Goal: Transaction & Acquisition: Book appointment/travel/reservation

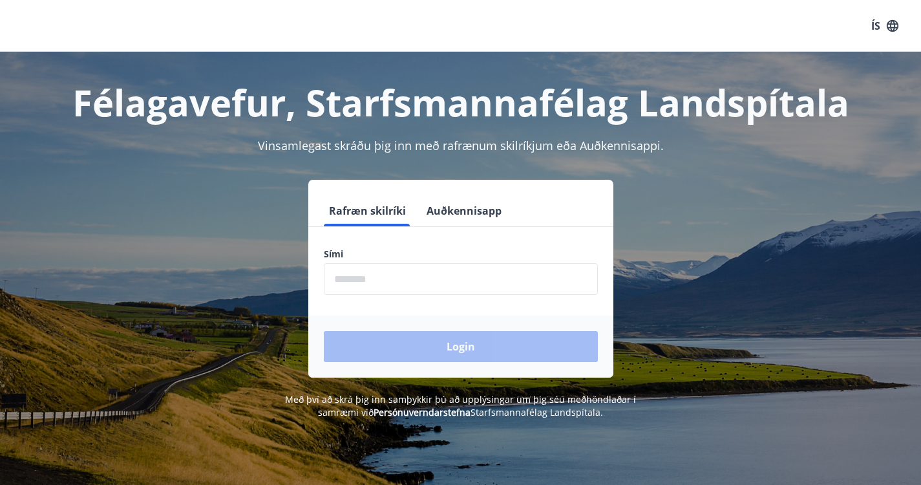
click at [410, 278] on input "phone" at bounding box center [461, 279] width 274 height 32
type input "********"
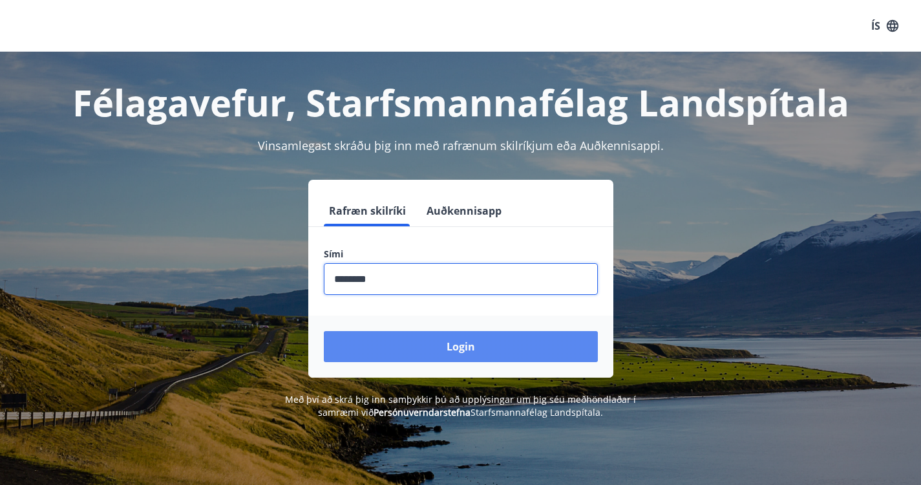
click at [428, 357] on button "Login" at bounding box center [461, 346] width 274 height 31
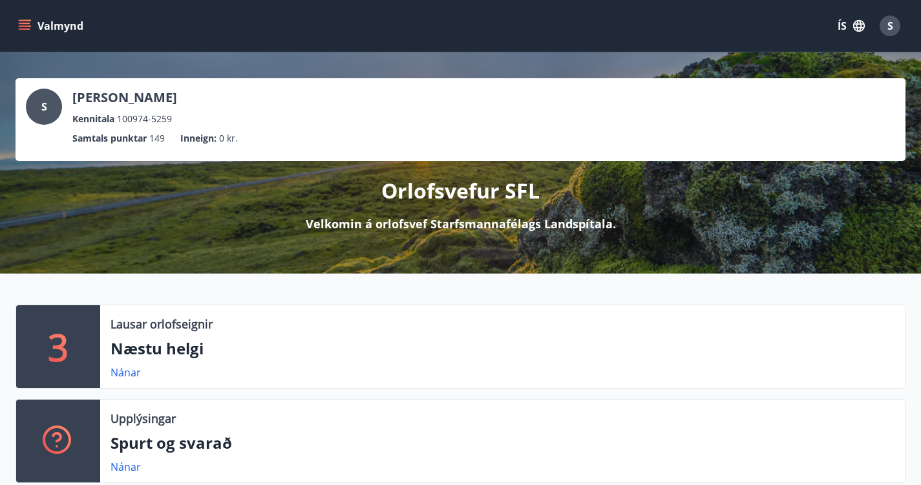
click at [29, 25] on icon "menu" at bounding box center [24, 25] width 13 height 13
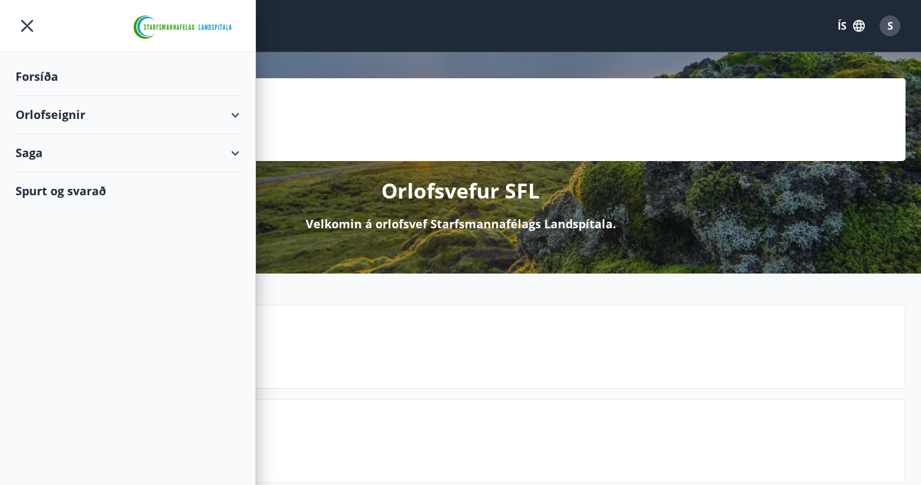
click at [222, 116] on div "Orlofseignir" at bounding box center [128, 115] width 224 height 38
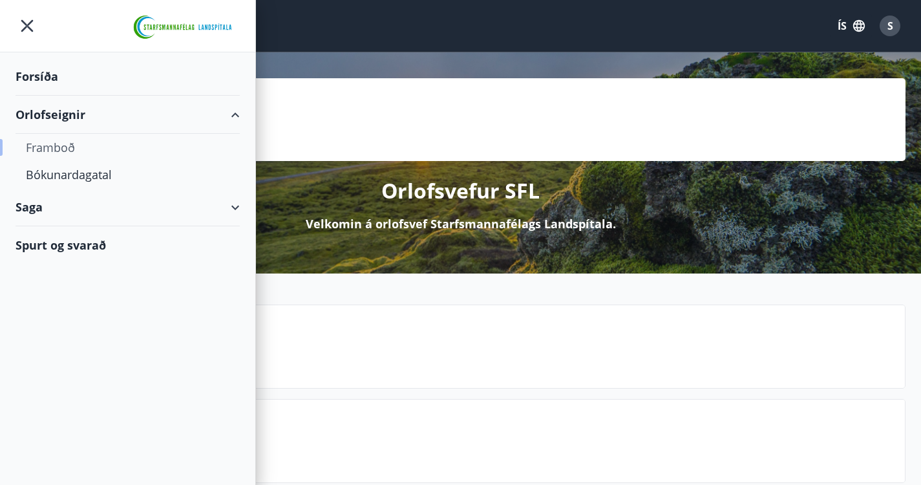
click at [57, 146] on div "Framboð" at bounding box center [128, 147] width 204 height 27
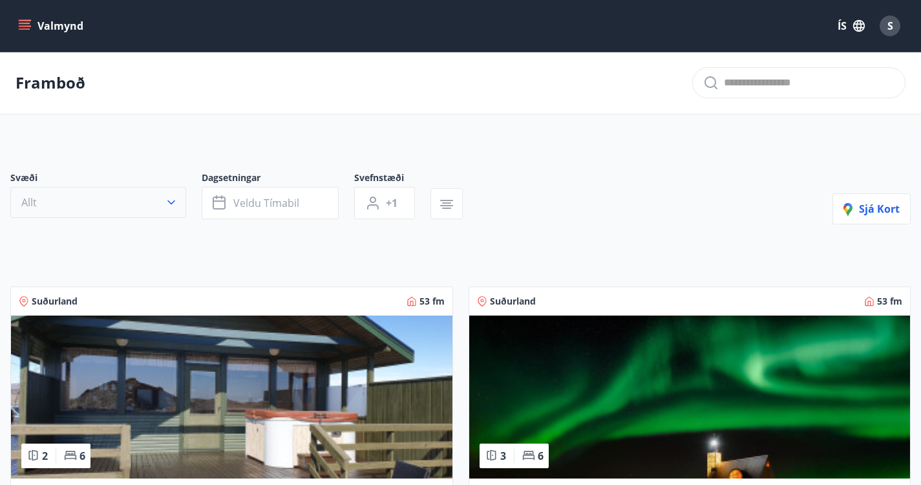
click at [171, 209] on icon "button" at bounding box center [171, 202] width 13 height 13
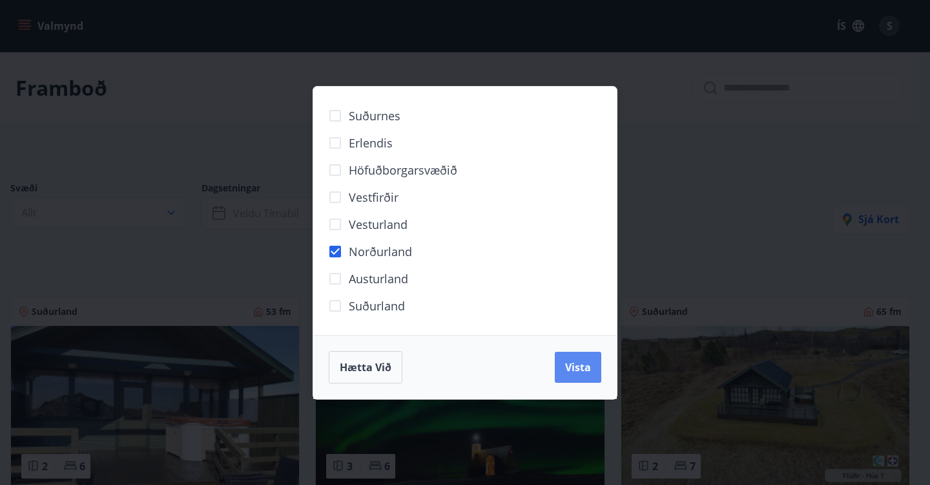
click at [582, 372] on span "Vista" at bounding box center [578, 367] width 26 height 14
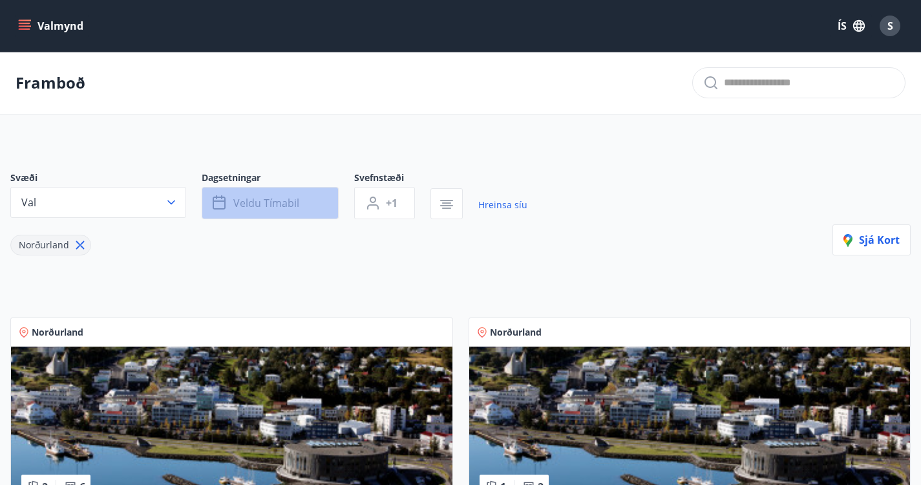
click at [298, 210] on span "Veldu tímabil" at bounding box center [266, 203] width 66 height 14
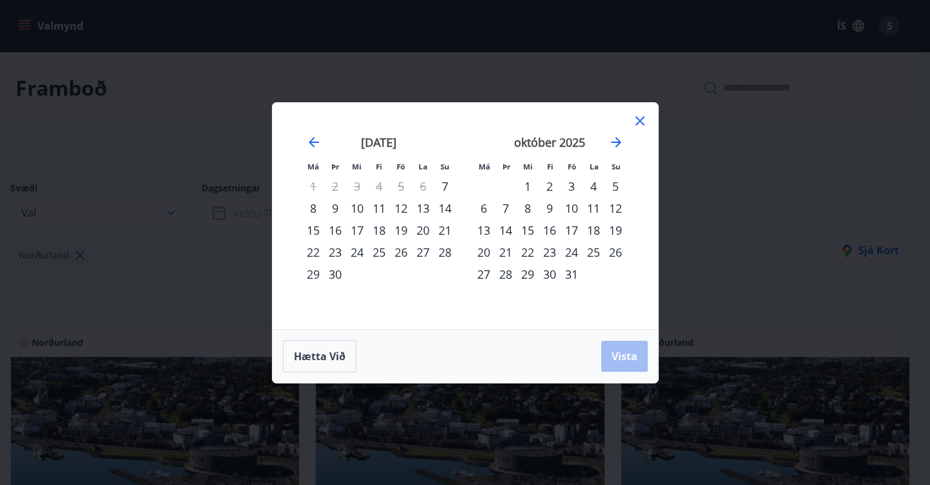
click at [506, 234] on div "14" at bounding box center [506, 230] width 22 height 22
click at [599, 234] on div "18" at bounding box center [594, 230] width 22 height 22
click at [623, 362] on span "Vista" at bounding box center [625, 356] width 26 height 14
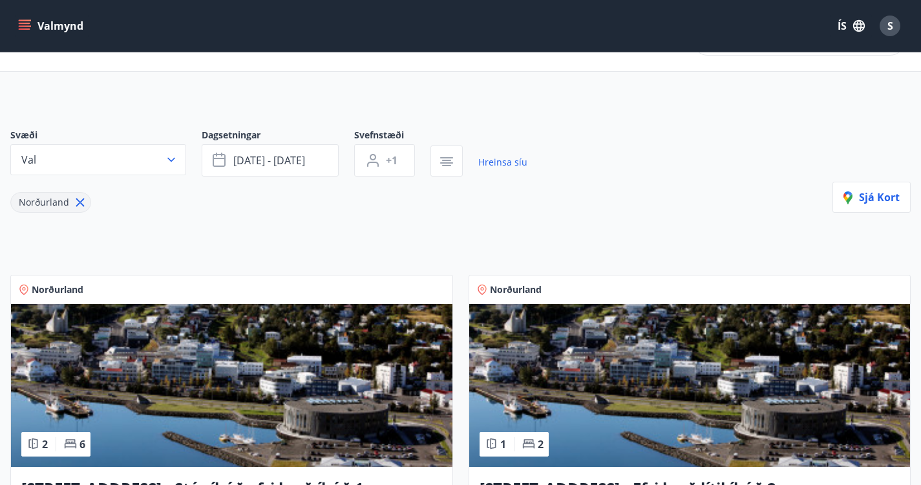
scroll to position [51, 0]
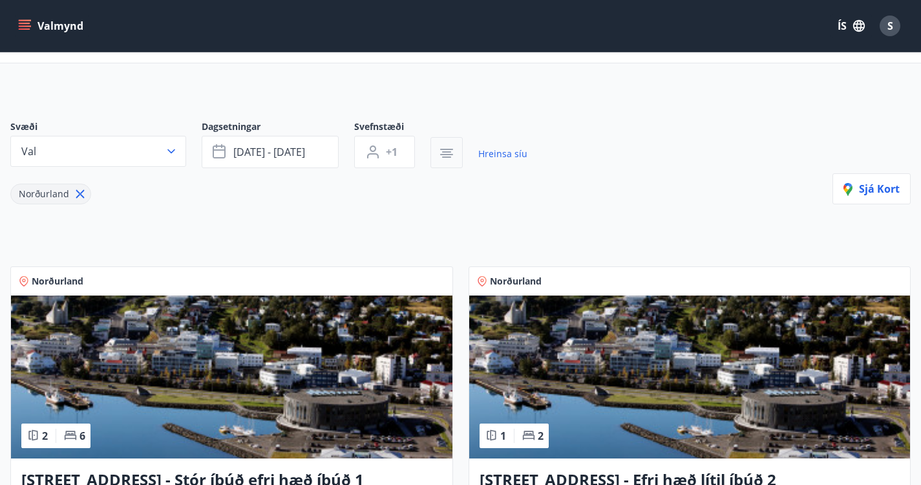
click at [446, 161] on icon "button" at bounding box center [447, 153] width 16 height 16
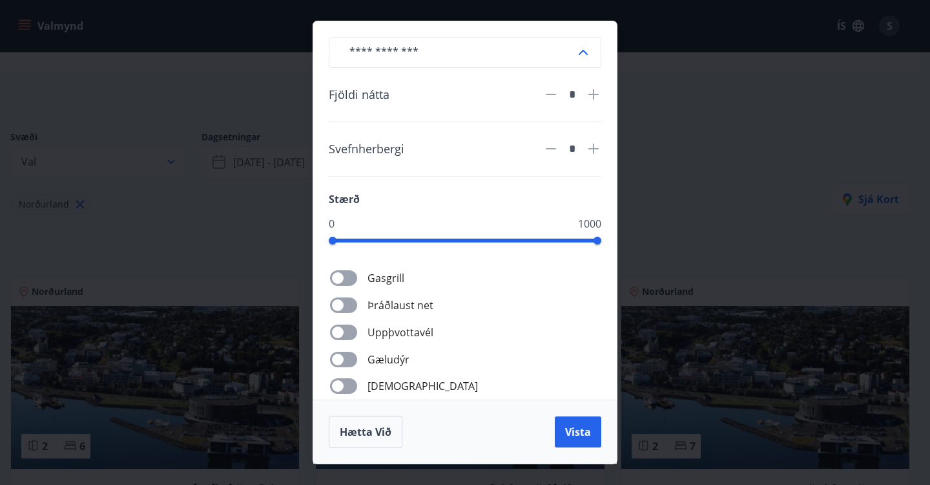
click at [707, 172] on div "​ Fjöldi nátta * Svefnherbergi * Stærð 0 1000 Gasgrill Þráðlaust net Uppþvottav…" at bounding box center [465, 242] width 930 height 485
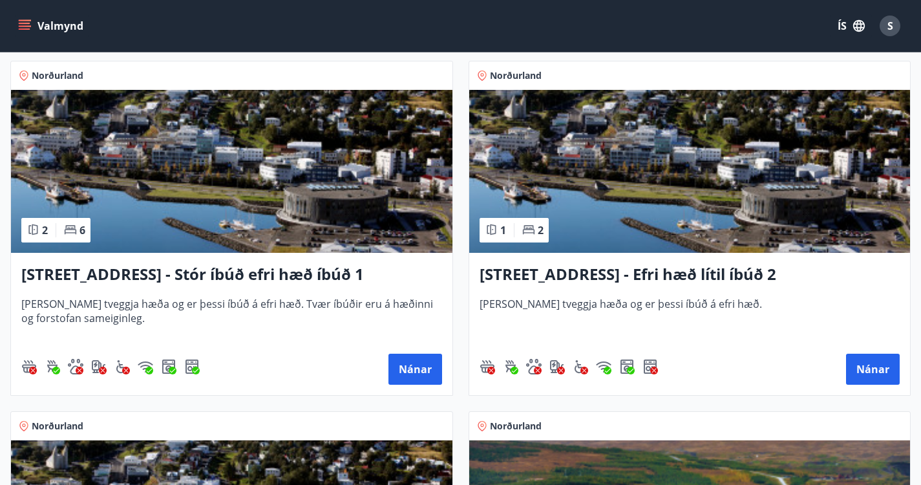
scroll to position [281, 0]
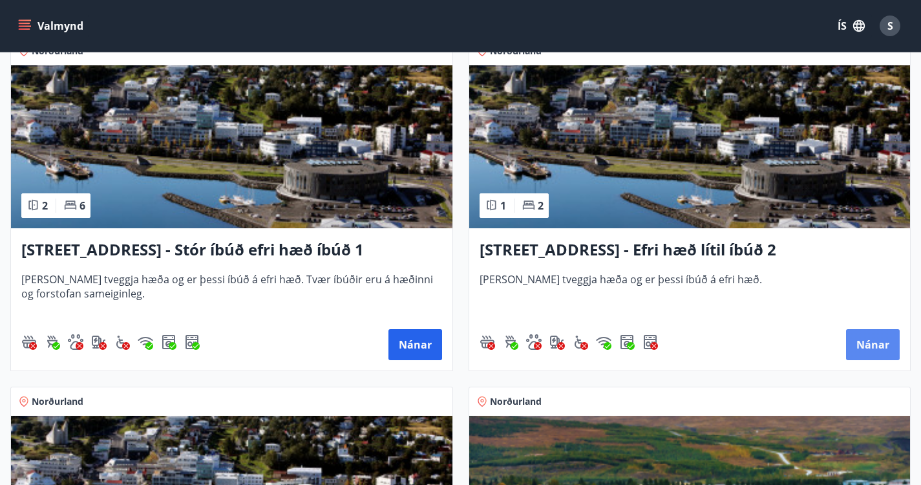
click at [846, 355] on button "Nánar" at bounding box center [873, 344] width 54 height 31
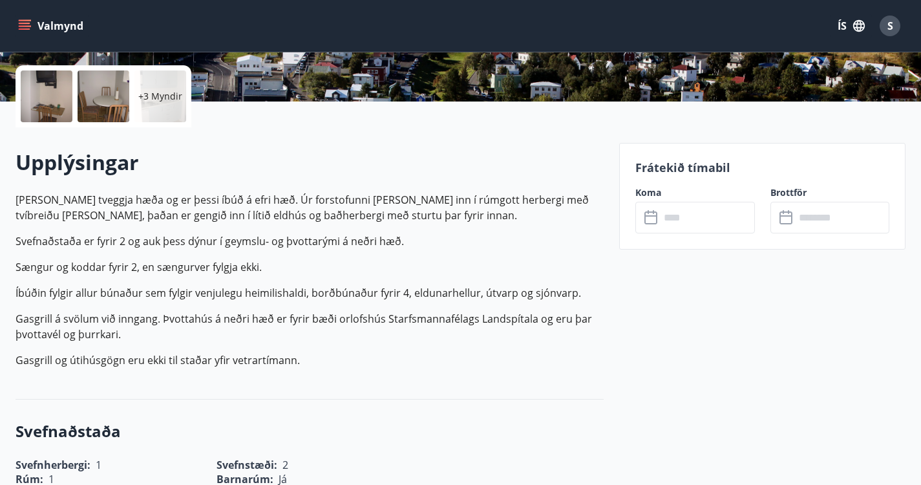
scroll to position [285, 0]
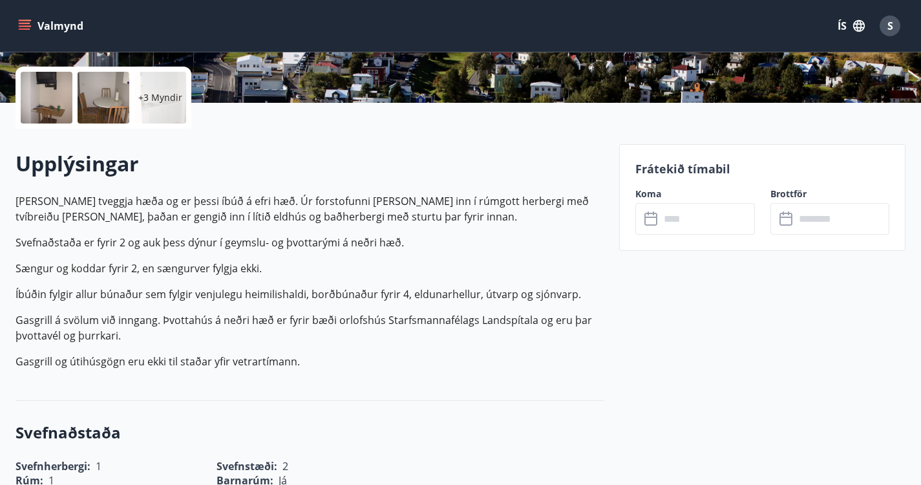
click at [714, 222] on input "text" at bounding box center [707, 219] width 95 height 32
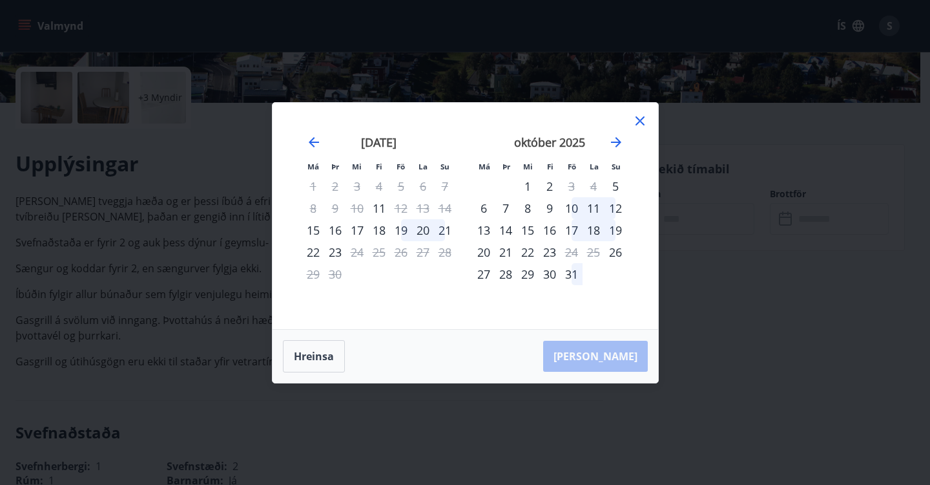
click at [505, 231] on div "14" at bounding box center [506, 230] width 22 height 22
click at [593, 232] on div "18" at bounding box center [594, 230] width 22 height 22
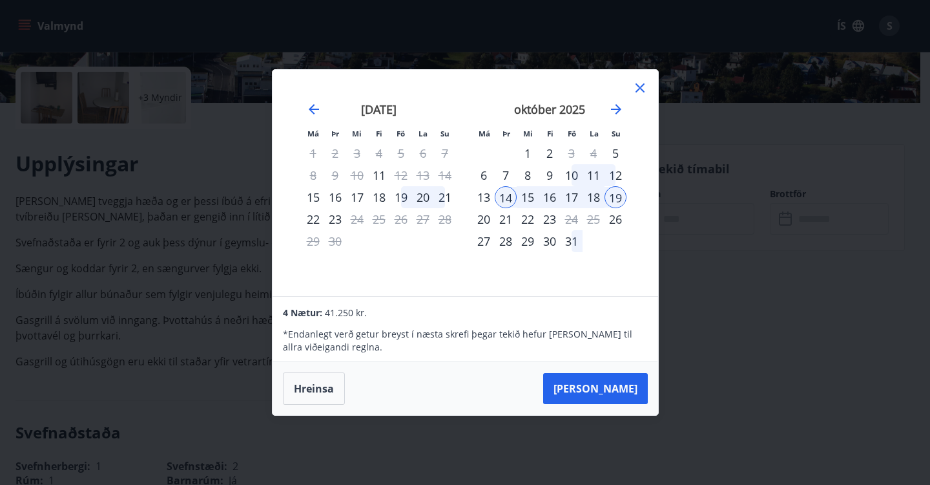
click at [572, 196] on div "17" at bounding box center [572, 197] width 22 height 22
click at [507, 198] on div "14" at bounding box center [506, 197] width 22 height 22
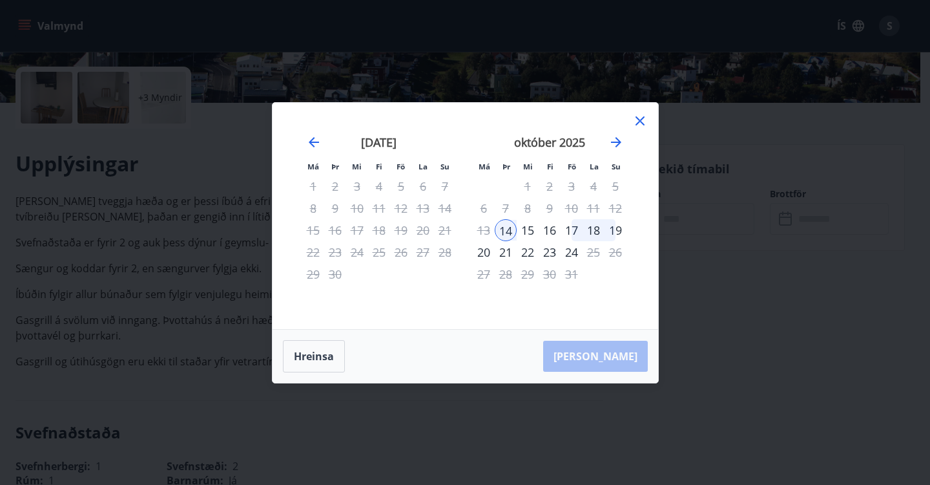
click at [578, 231] on div "17" at bounding box center [572, 230] width 22 height 22
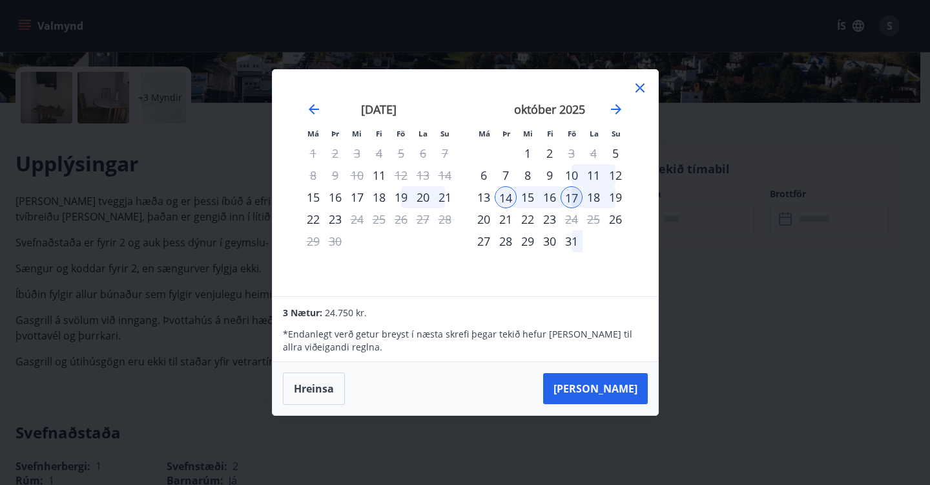
click at [508, 198] on div "14" at bounding box center [506, 197] width 22 height 22
click at [507, 220] on div "21" at bounding box center [506, 219] width 22 height 22
click at [507, 194] on div "14" at bounding box center [506, 197] width 22 height 22
click at [596, 196] on div "18" at bounding box center [594, 197] width 22 height 22
click at [643, 92] on icon at bounding box center [641, 88] width 16 height 16
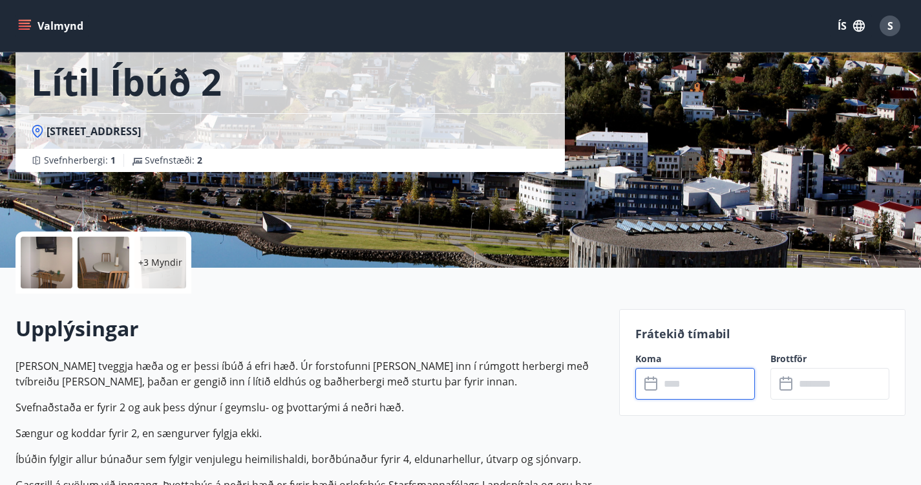
scroll to position [0, 0]
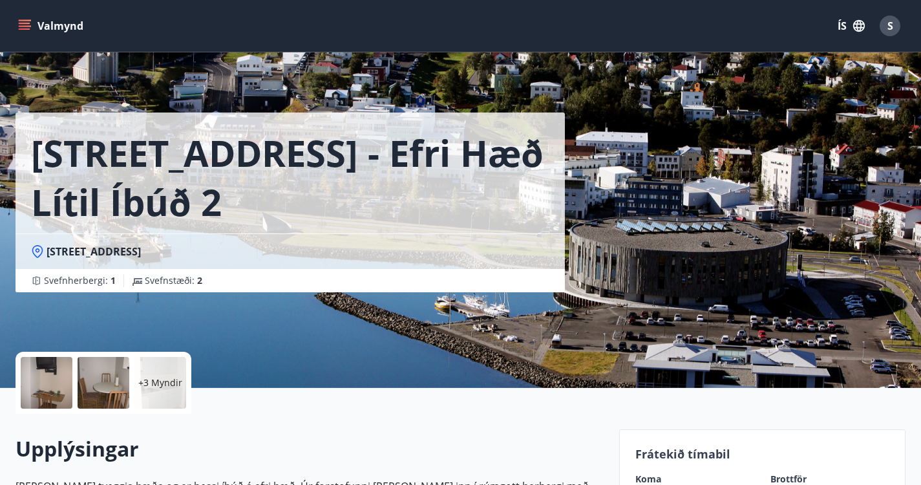
click at [25, 26] on icon "menu" at bounding box center [26, 25] width 14 height 1
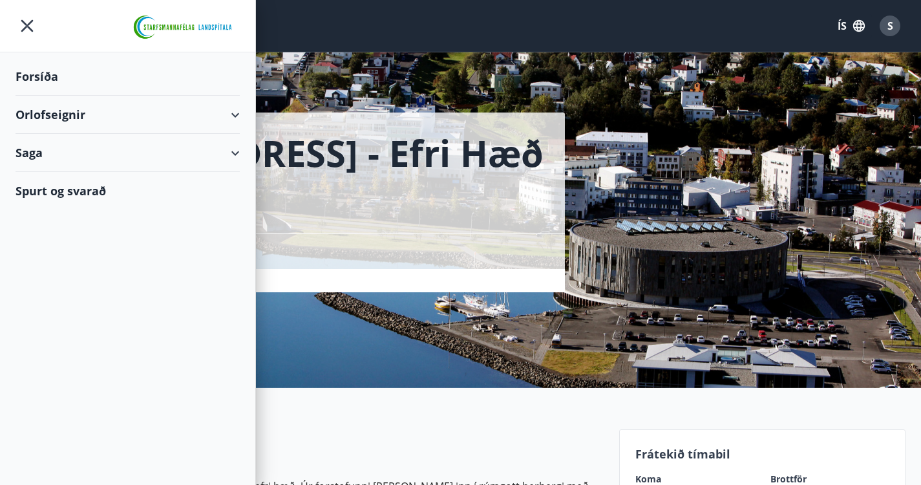
click at [224, 116] on div "Orlofseignir" at bounding box center [128, 115] width 224 height 38
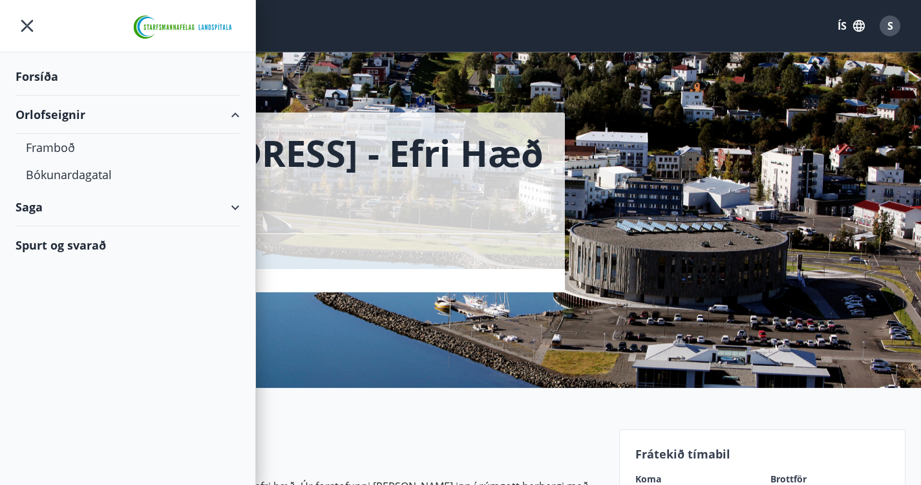
click at [58, 113] on div "Orlofseignir" at bounding box center [128, 115] width 224 height 38
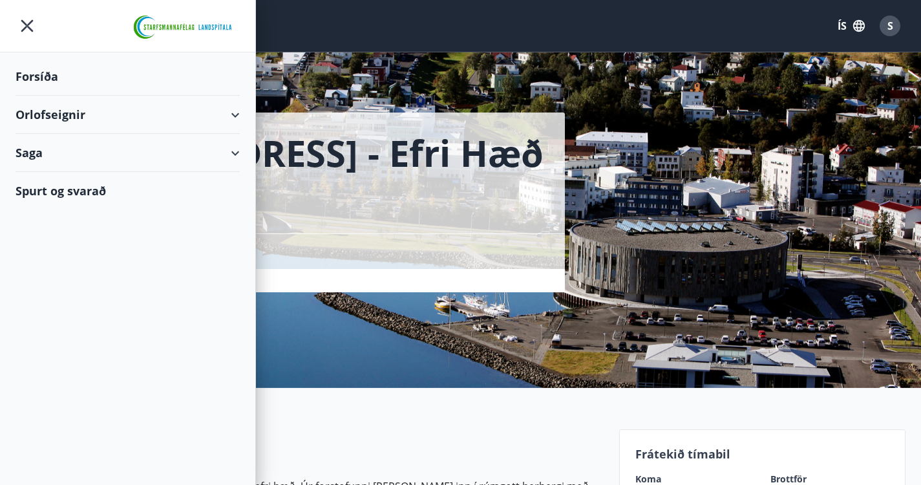
click at [43, 72] on div "Forsíða" at bounding box center [128, 77] width 224 height 38
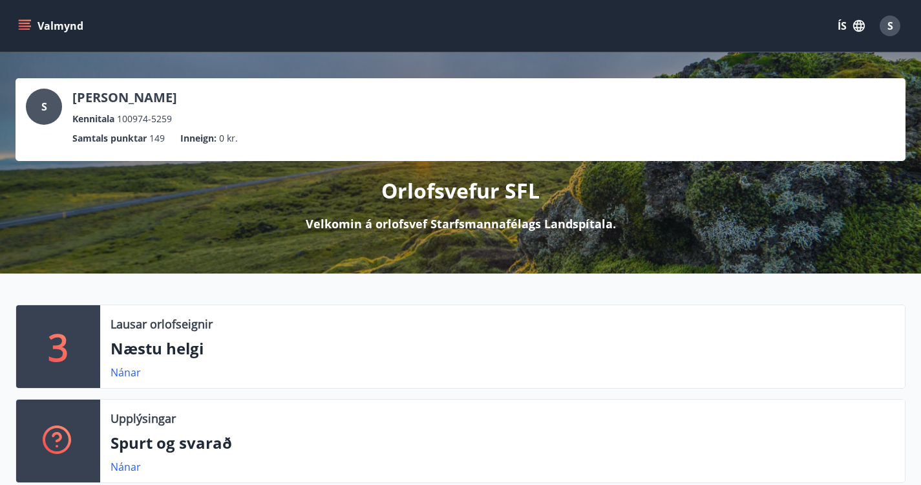
click at [27, 26] on icon "menu" at bounding box center [24, 25] width 13 height 13
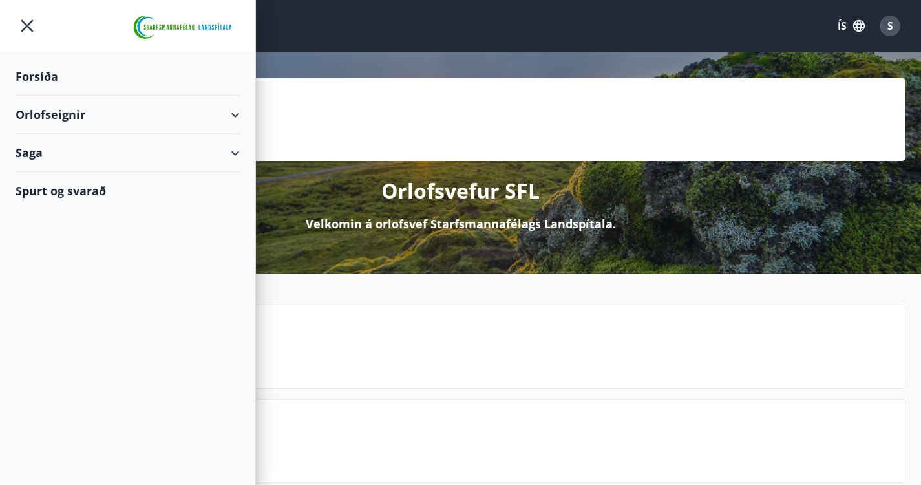
click at [224, 114] on div "Orlofseignir" at bounding box center [128, 115] width 224 height 38
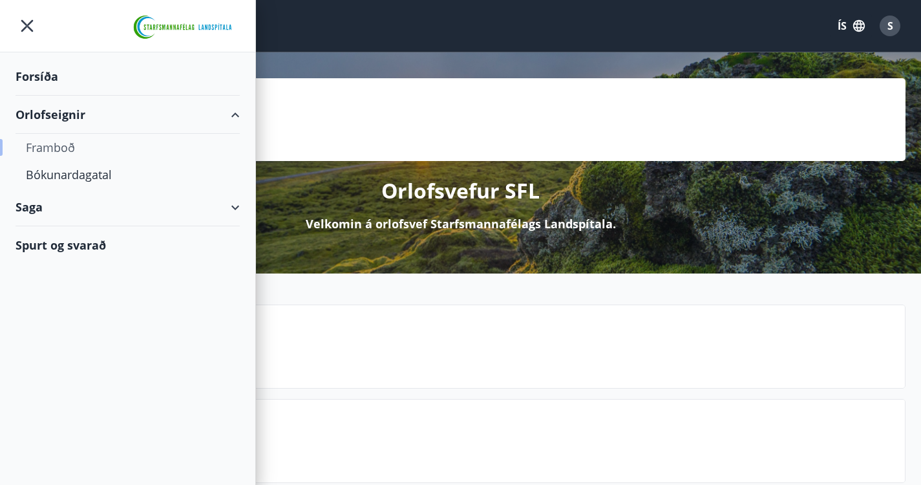
click at [51, 149] on div "Framboð" at bounding box center [128, 147] width 204 height 27
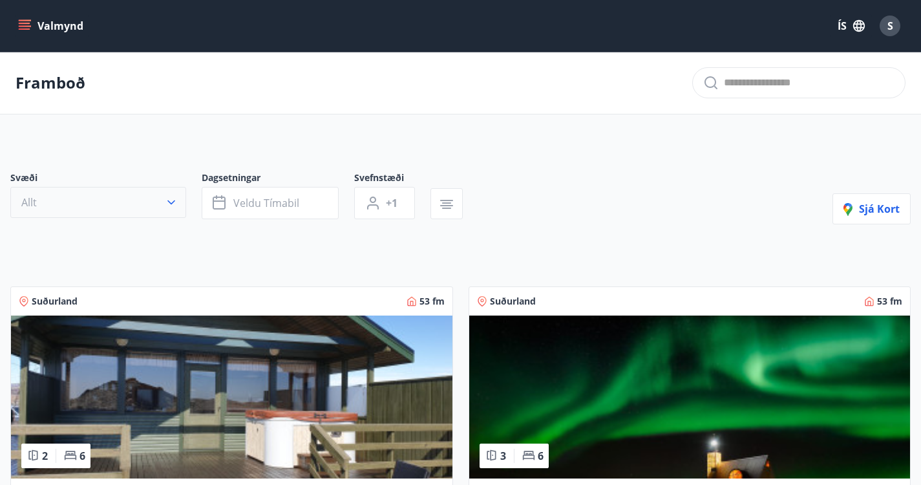
click at [172, 209] on icon "button" at bounding box center [171, 202] width 13 height 13
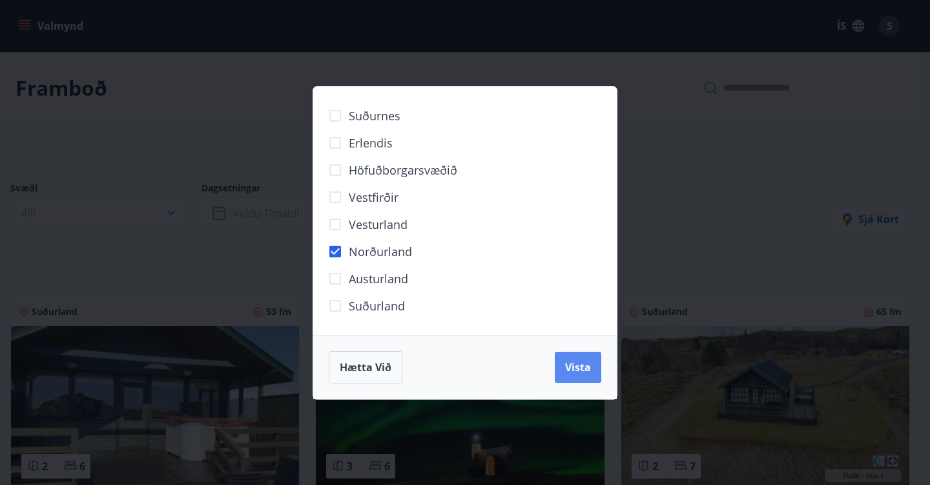
click at [571, 373] on span "Vista" at bounding box center [578, 367] width 26 height 14
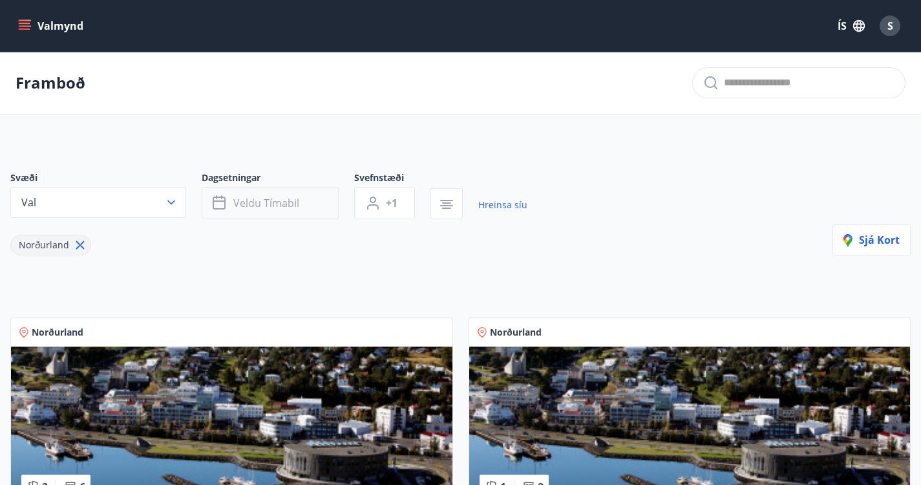
click at [299, 216] on button "Veldu tímabil" at bounding box center [270, 203] width 137 height 32
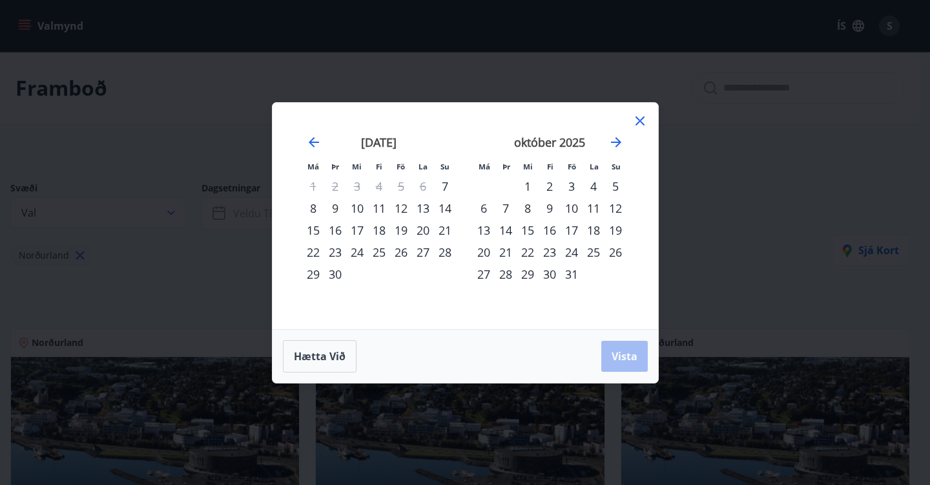
click at [508, 228] on div "14" at bounding box center [506, 230] width 22 height 22
click at [594, 229] on div "18" at bounding box center [594, 230] width 22 height 22
click at [628, 365] on button "Vista" at bounding box center [625, 356] width 47 height 31
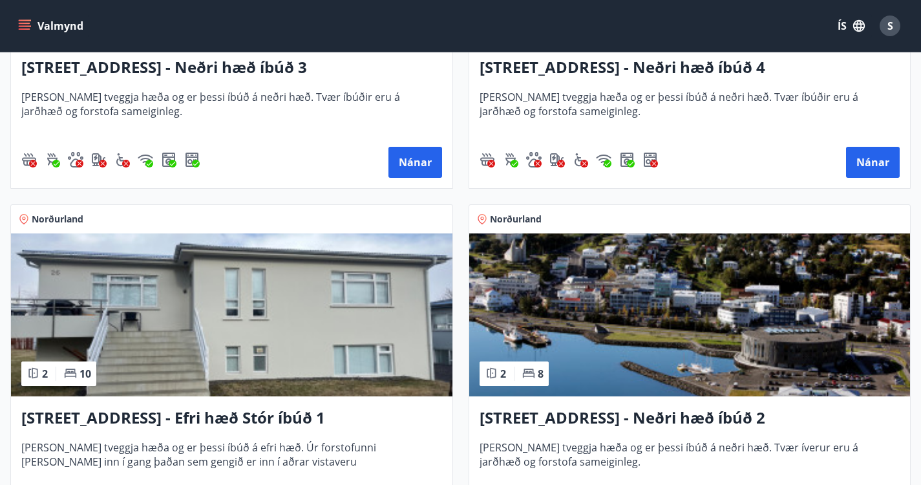
scroll to position [825, 0]
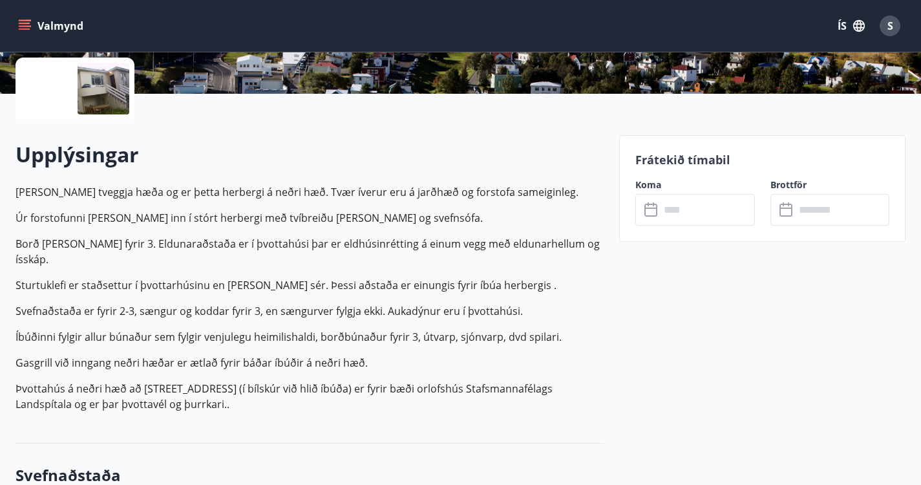
scroll to position [303, 0]
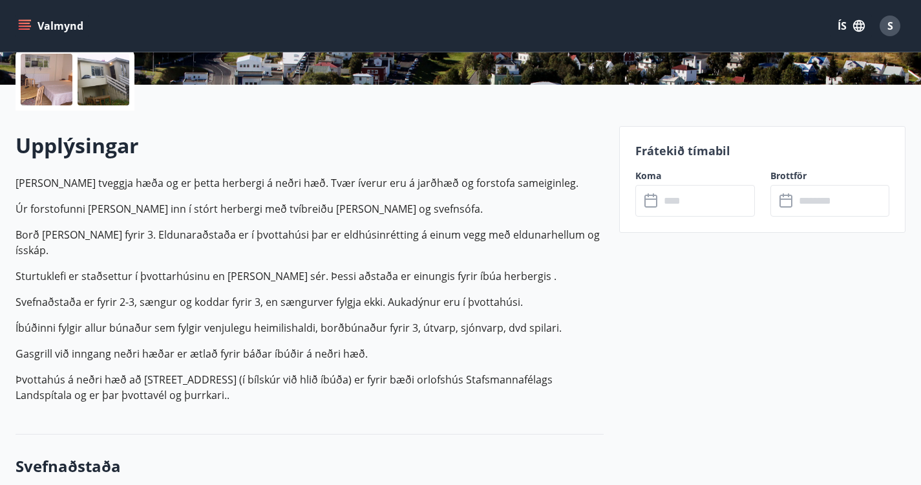
click at [689, 207] on input "text" at bounding box center [707, 201] width 95 height 32
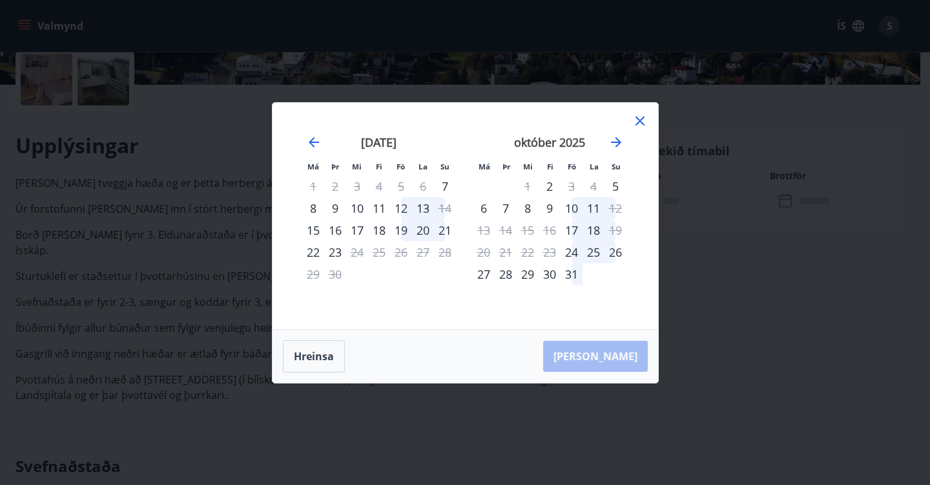
click at [640, 118] on icon at bounding box center [641, 121] width 16 height 16
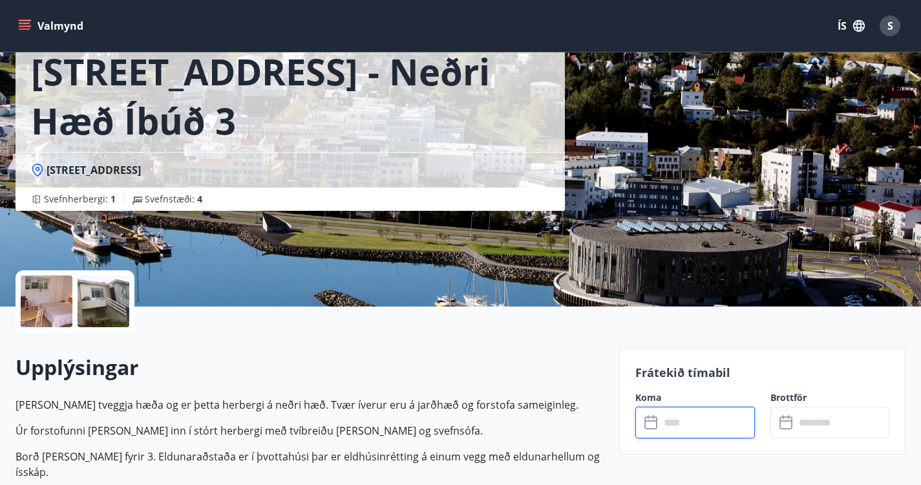
scroll to position [0, 0]
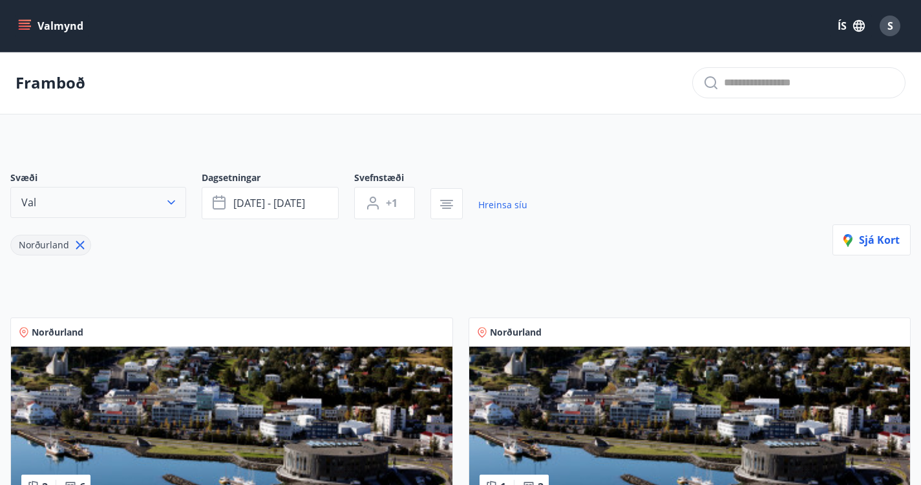
click at [171, 205] on icon "button" at bounding box center [171, 202] width 8 height 5
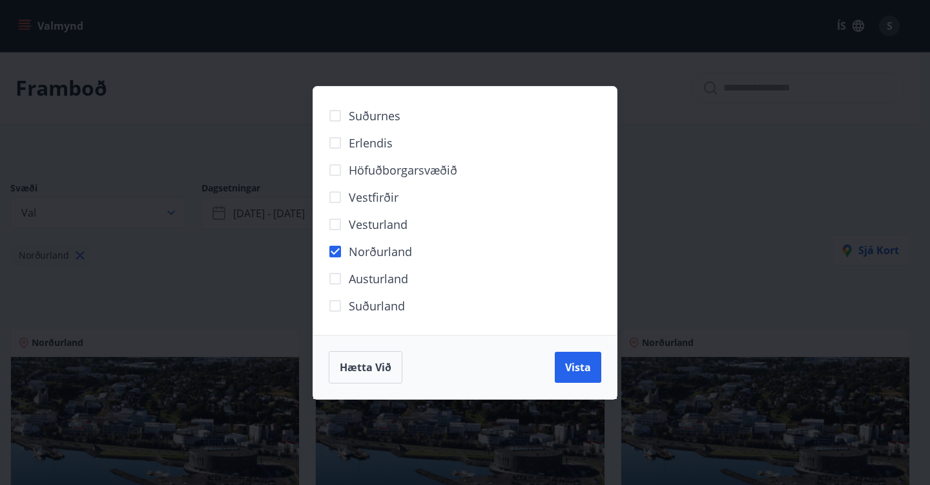
click at [707, 144] on div "Suðurnes Erlendis Höfuðborgarsvæðið [GEOGRAPHIC_DATA] [GEOGRAPHIC_DATA] [GEOGRA…" at bounding box center [465, 242] width 930 height 485
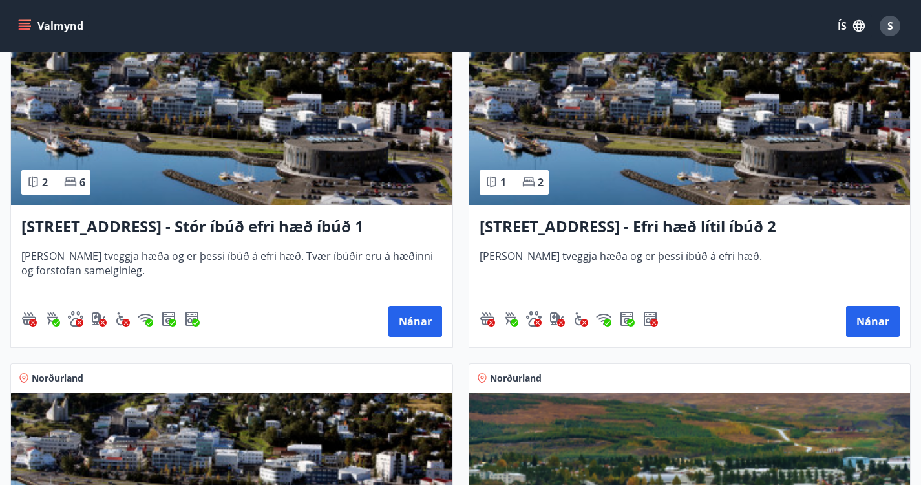
scroll to position [301, 0]
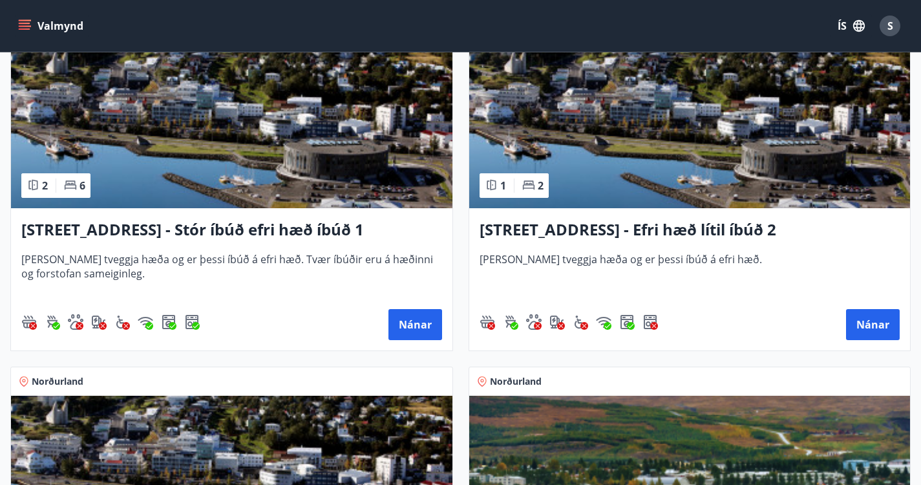
click at [116, 242] on h3 "[STREET_ADDRESS] - Stór íbúð efri hæð íbúð 1" at bounding box center [231, 229] width 421 height 23
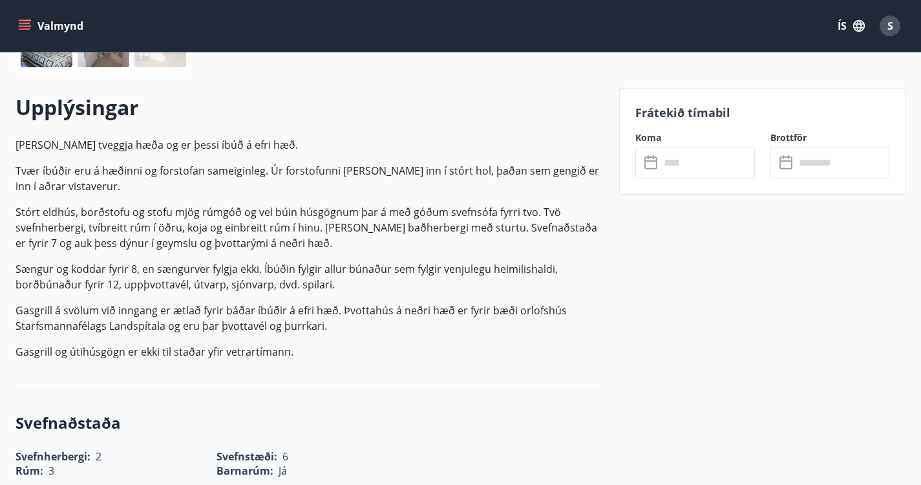
scroll to position [347, 0]
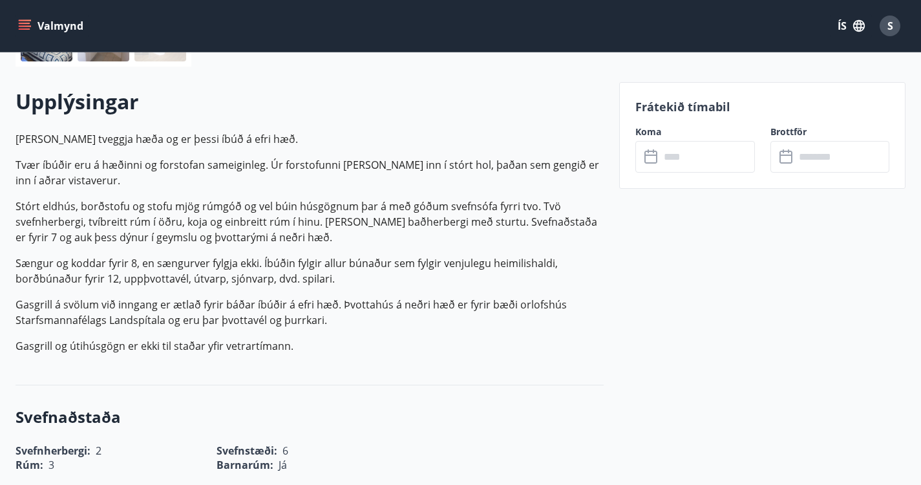
click at [691, 153] on input "text" at bounding box center [707, 157] width 95 height 32
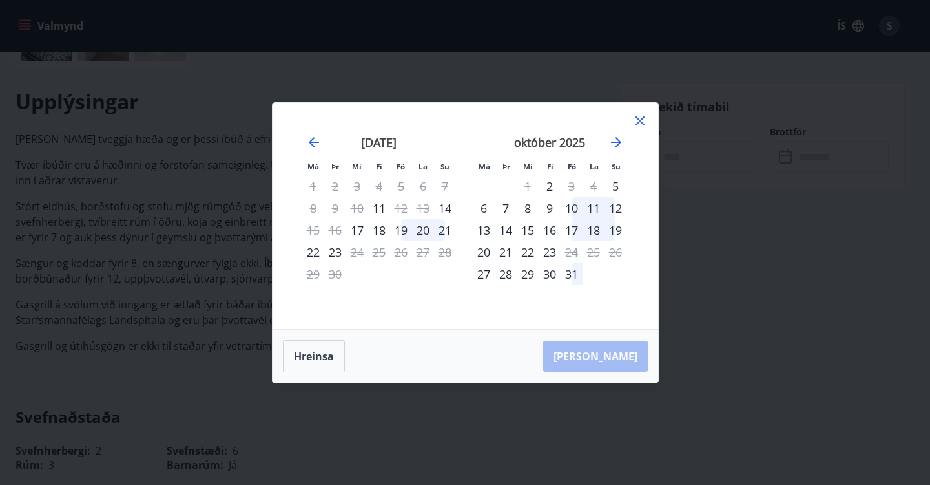
click at [501, 234] on div "14" at bounding box center [506, 230] width 22 height 22
click at [597, 231] on div "18" at bounding box center [594, 230] width 22 height 22
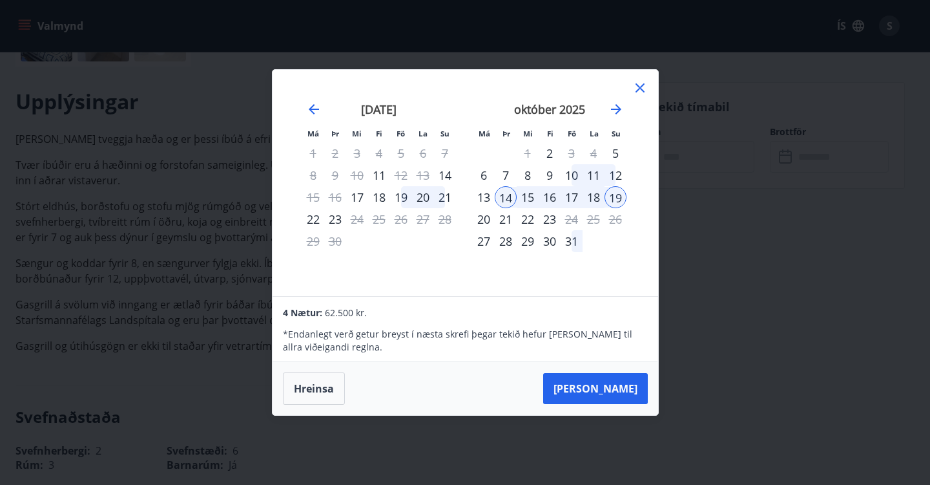
click at [504, 192] on div "14" at bounding box center [506, 197] width 22 height 22
click at [574, 197] on div "17" at bounding box center [572, 197] width 22 height 22
click at [612, 392] on button "[PERSON_NAME]" at bounding box center [595, 388] width 105 height 31
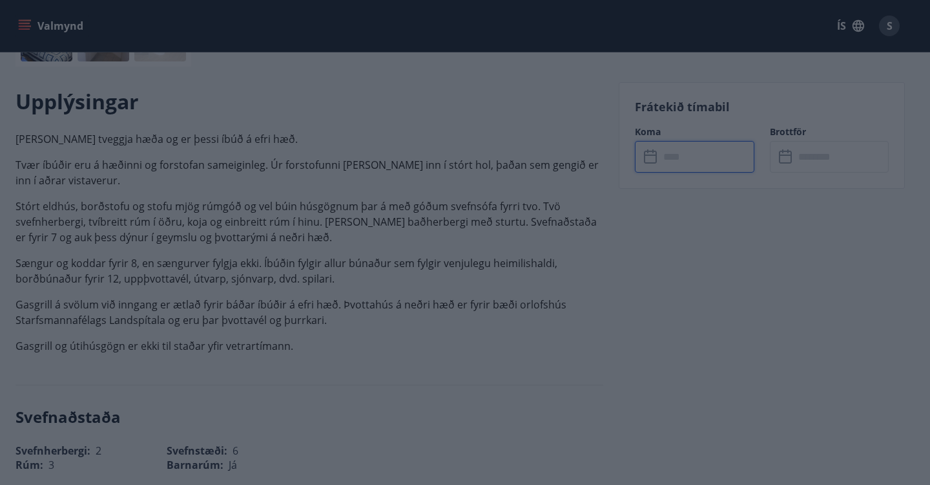
type input "******"
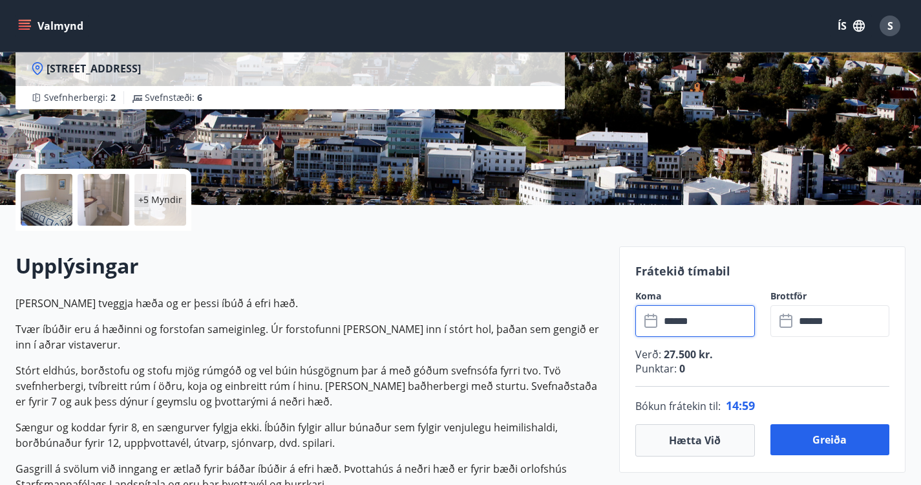
scroll to position [0, 0]
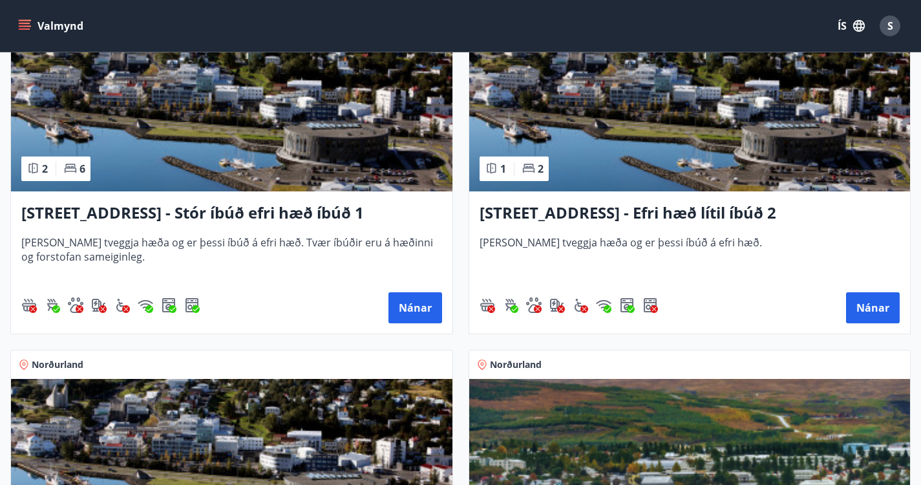
scroll to position [326, 0]
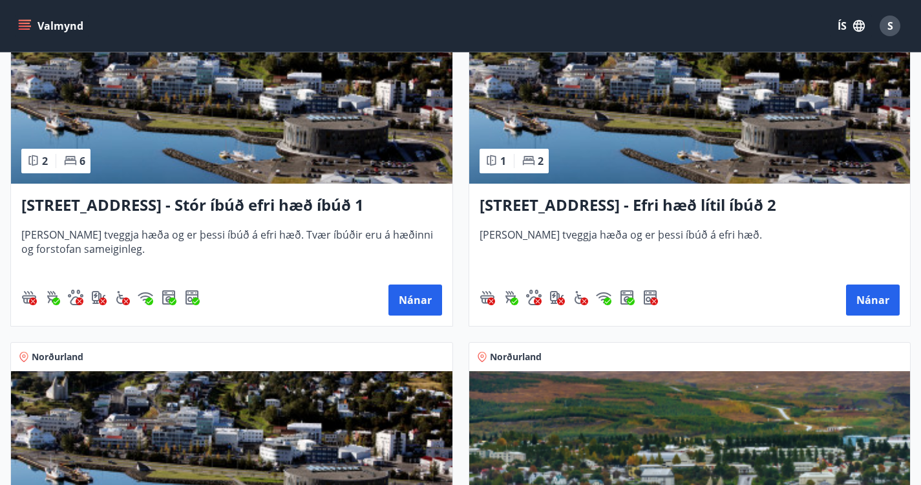
click at [453, 236] on div "Norðurland 1 2 Hrafnagilsstræti 23 - Efri hæð lítil íbúð 2 [PERSON_NAME] tveggj…" at bounding box center [682, 151] width 458 height 350
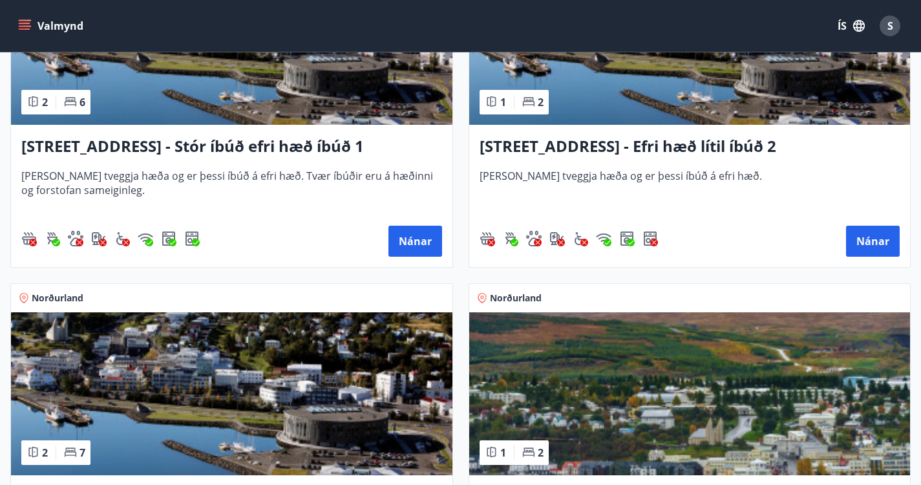
scroll to position [384, 0]
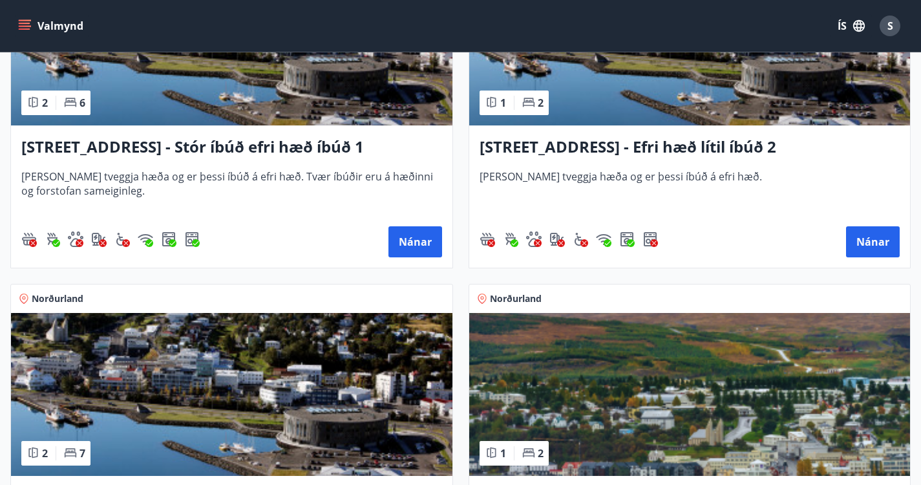
click at [495, 158] on h3 "[STREET_ADDRESS] - Efri hæð lítil íbúð 2" at bounding box center [689, 147] width 421 height 23
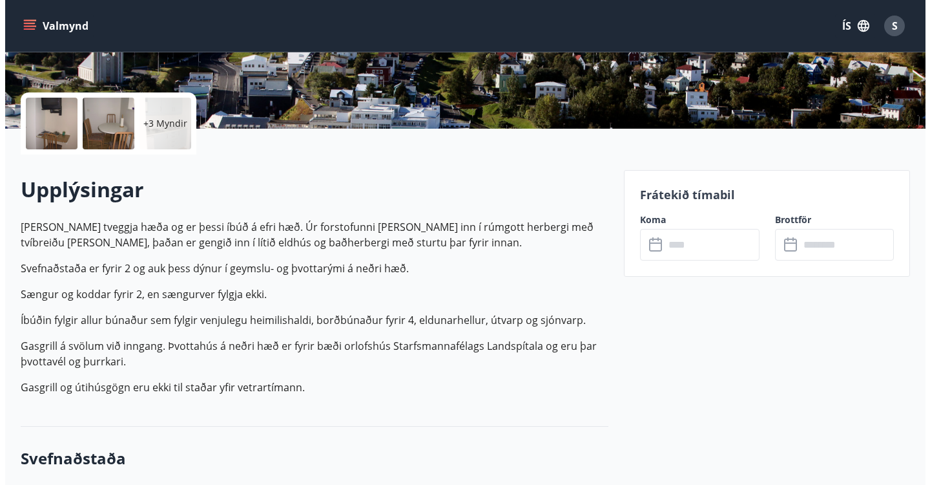
scroll to position [279, 0]
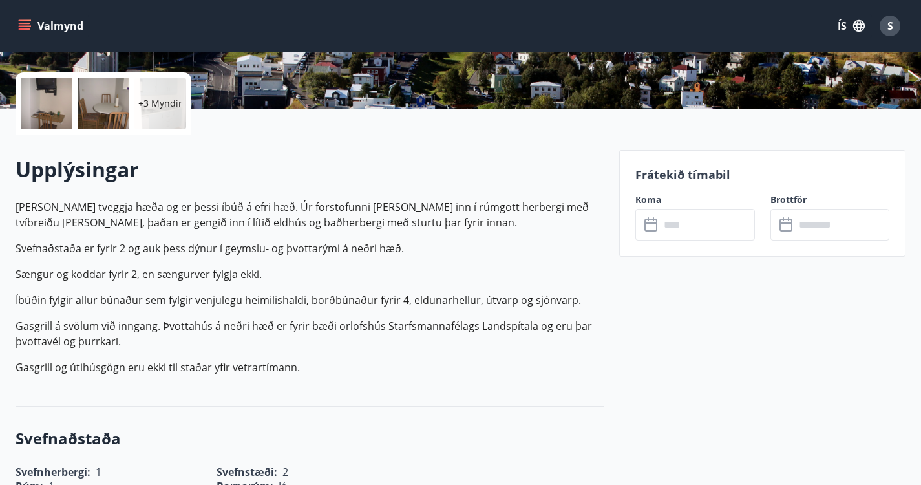
click at [173, 121] on div "+3 Myndir" at bounding box center [160, 104] width 52 height 52
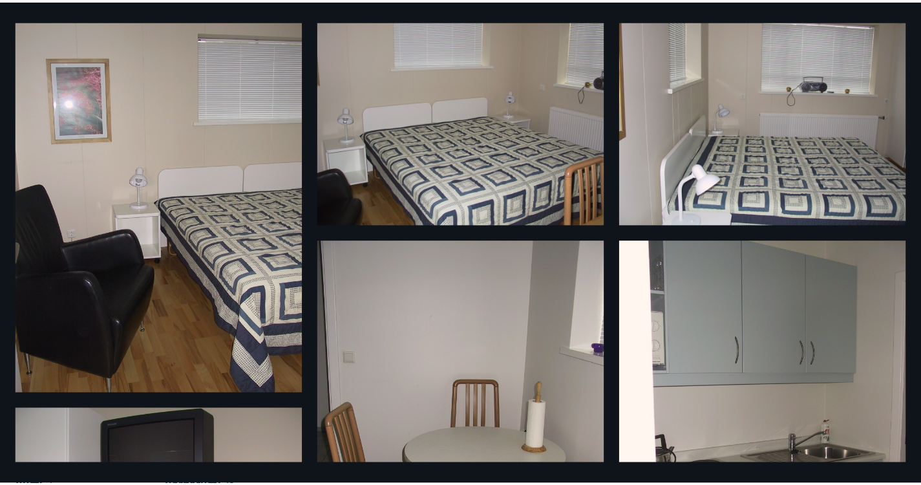
scroll to position [0, 0]
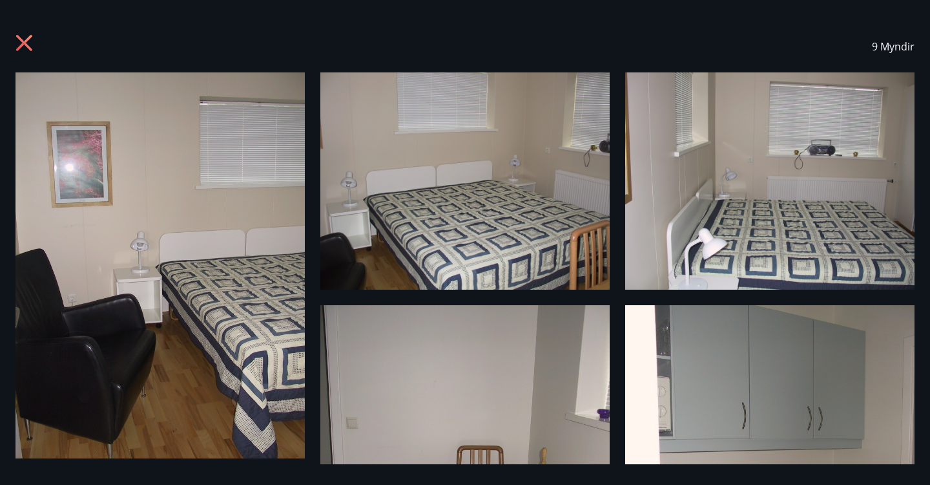
click at [23, 43] on icon at bounding box center [24, 43] width 16 height 16
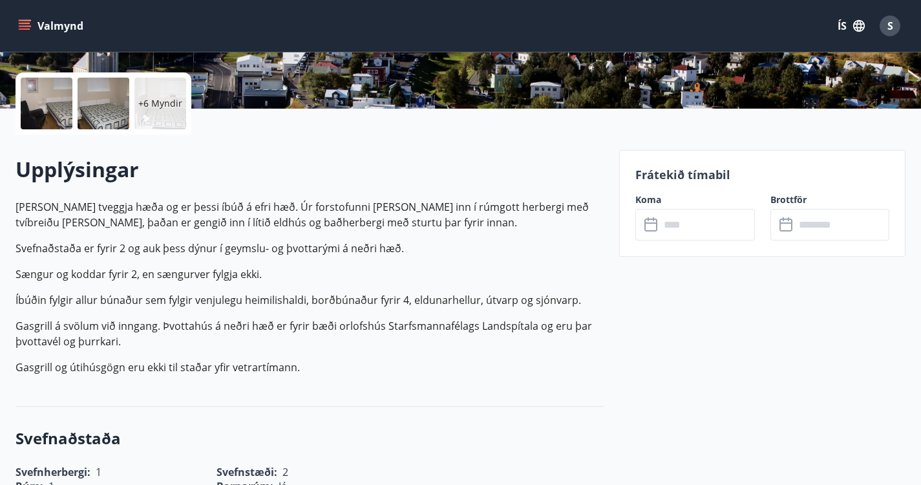
click at [693, 230] on input "text" at bounding box center [707, 225] width 95 height 32
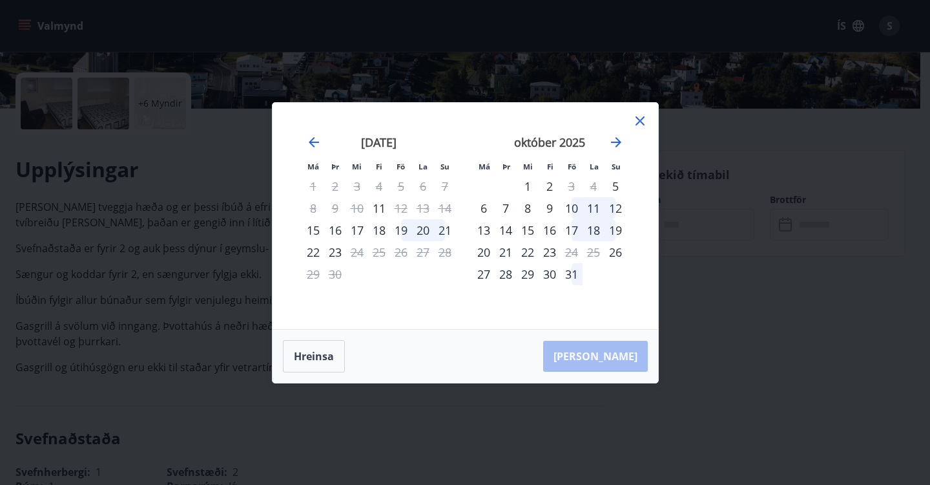
click at [507, 232] on div "14" at bounding box center [506, 230] width 22 height 22
click at [594, 230] on div "18" at bounding box center [594, 230] width 22 height 22
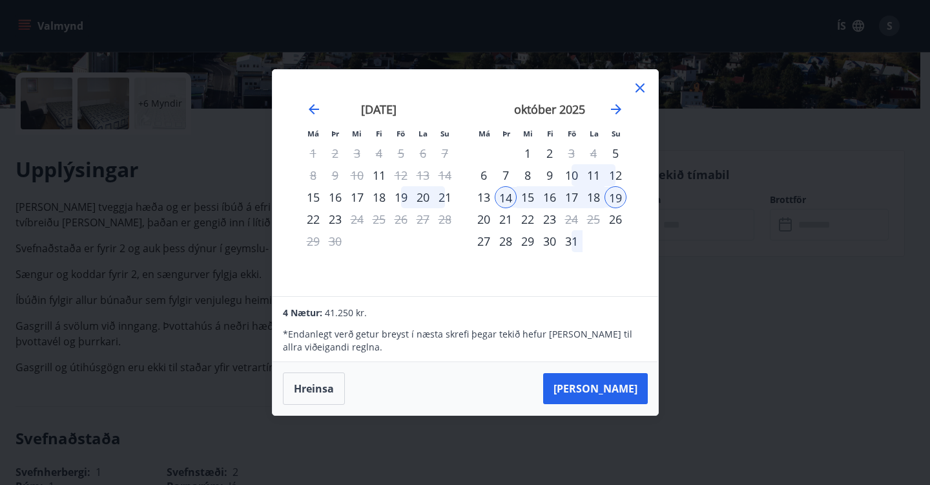
click at [576, 196] on div "17" at bounding box center [572, 197] width 22 height 22
click at [511, 195] on div "14" at bounding box center [506, 197] width 22 height 22
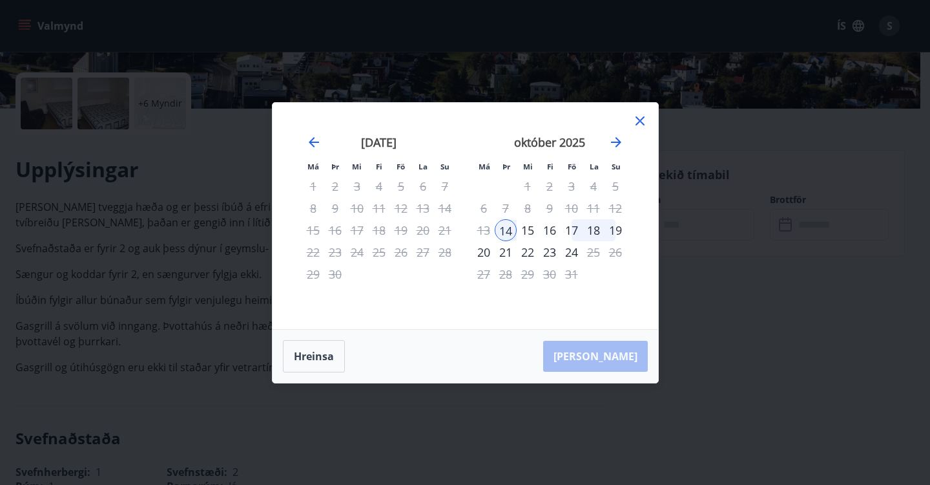
click at [571, 229] on div "17" at bounding box center [572, 230] width 22 height 22
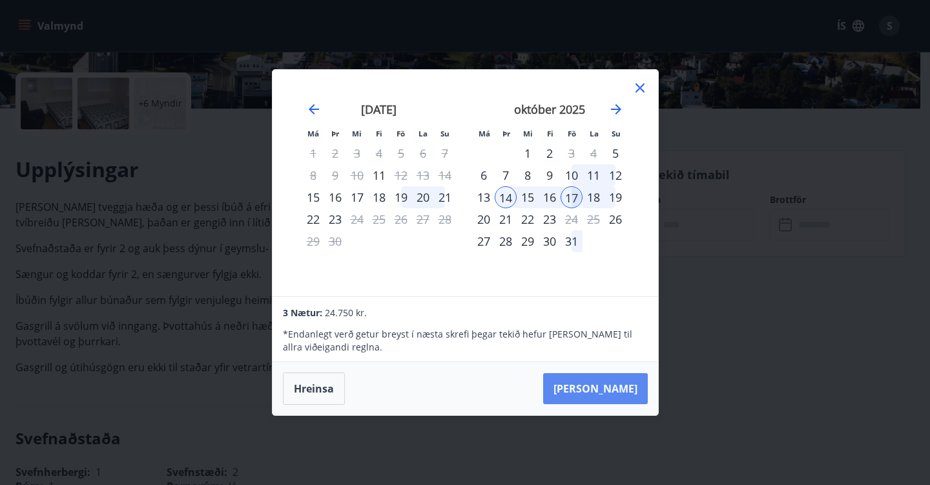
click at [616, 383] on button "[PERSON_NAME]" at bounding box center [595, 388] width 105 height 31
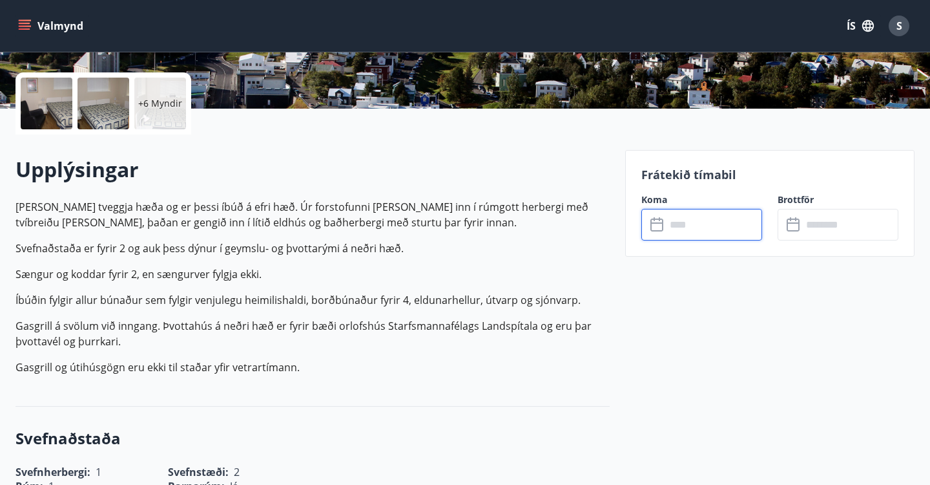
type input "******"
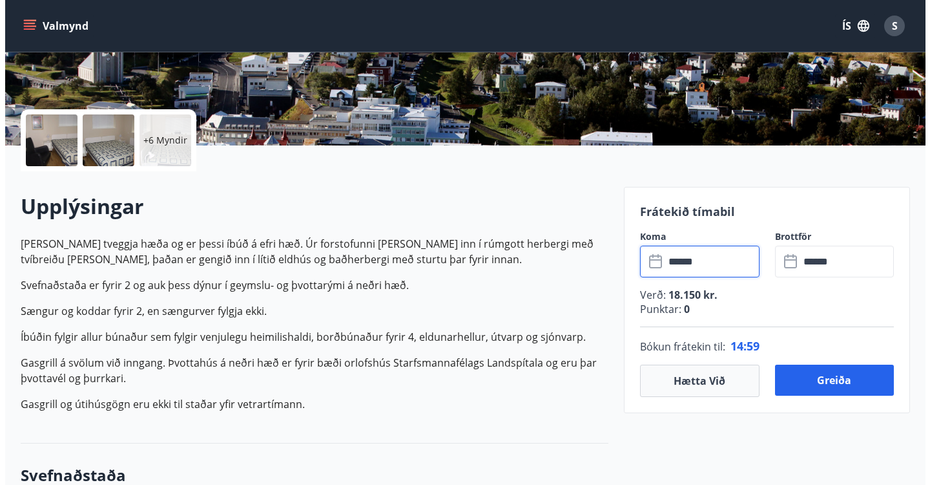
scroll to position [236, 0]
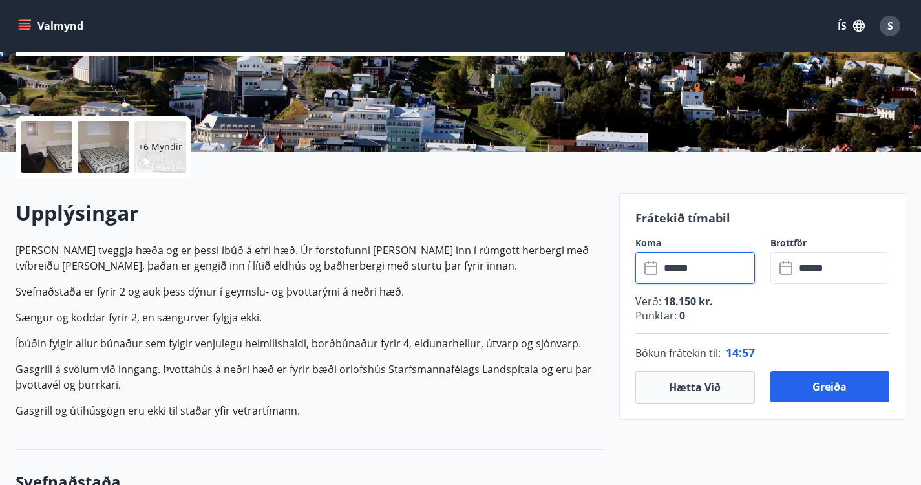
click at [54, 138] on div at bounding box center [47, 147] width 52 height 52
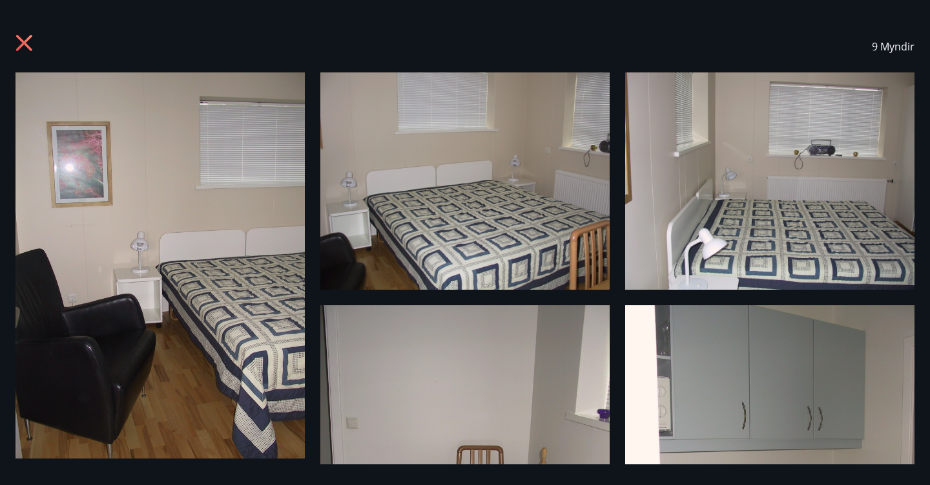
click at [828, 214] on img at bounding box center [769, 180] width 289 height 217
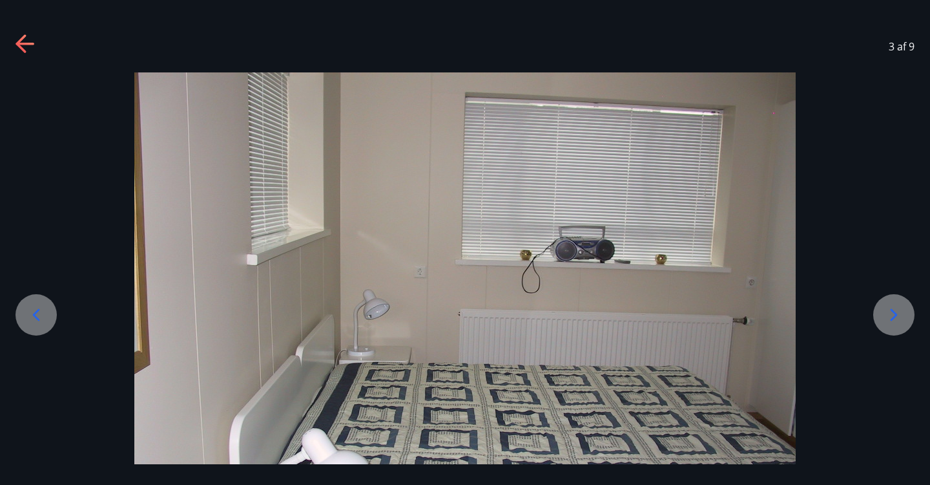
click at [897, 320] on icon at bounding box center [894, 314] width 21 height 21
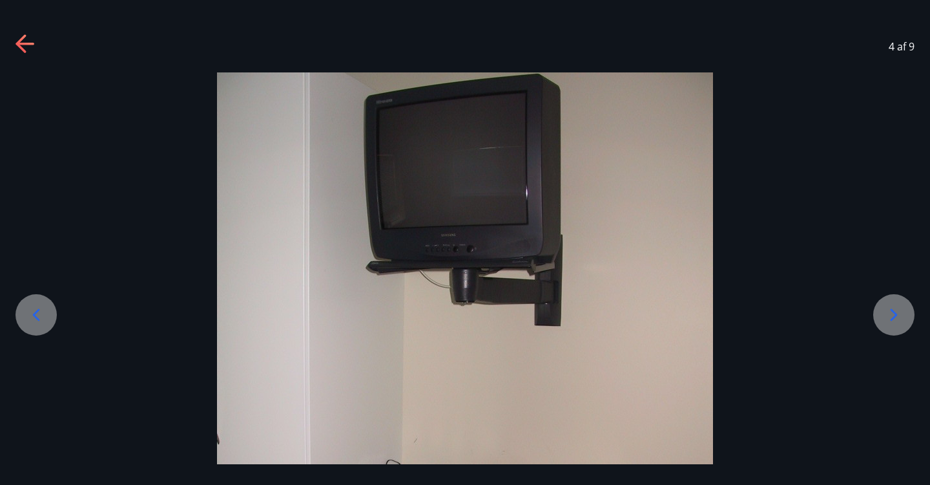
click at [897, 320] on icon at bounding box center [894, 314] width 21 height 21
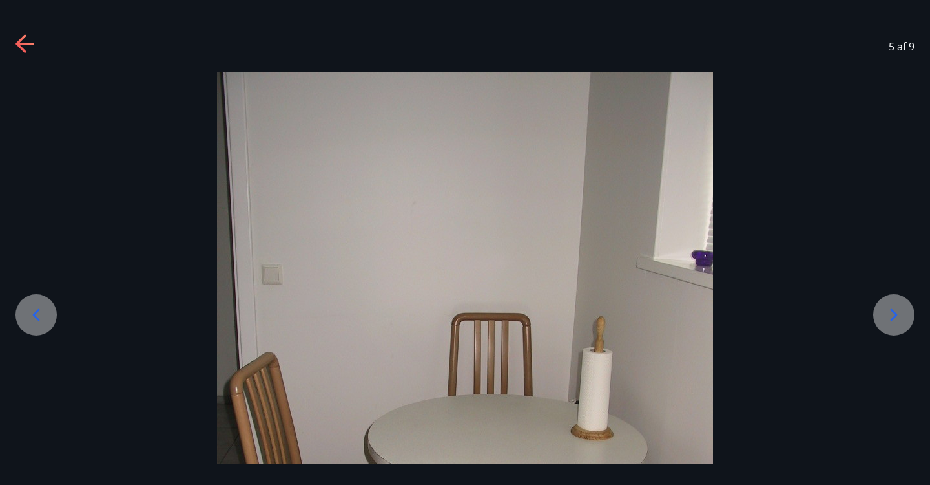
click at [897, 320] on icon at bounding box center [894, 314] width 21 height 21
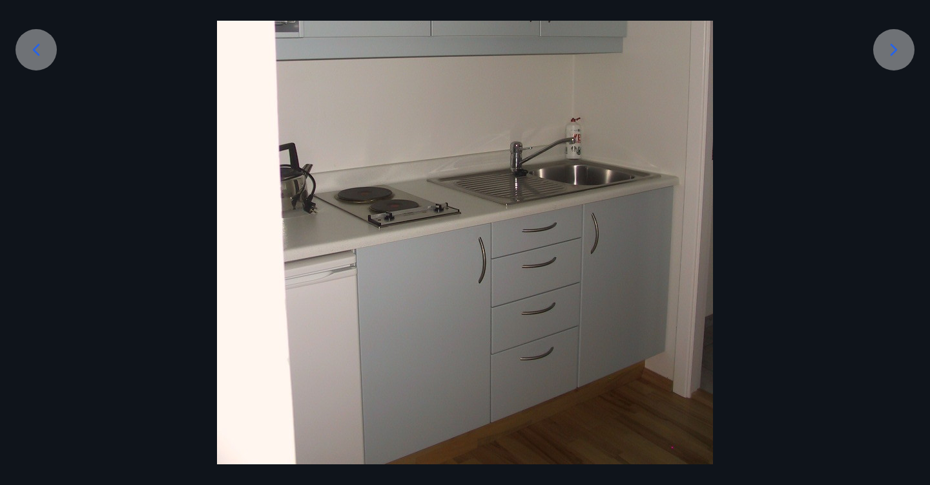
scroll to position [270, 0]
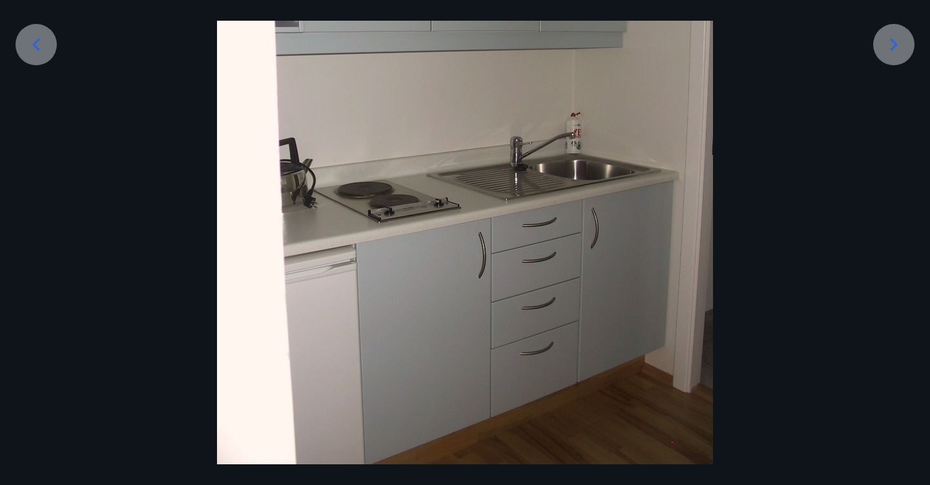
click at [902, 47] on icon at bounding box center [894, 44] width 21 height 21
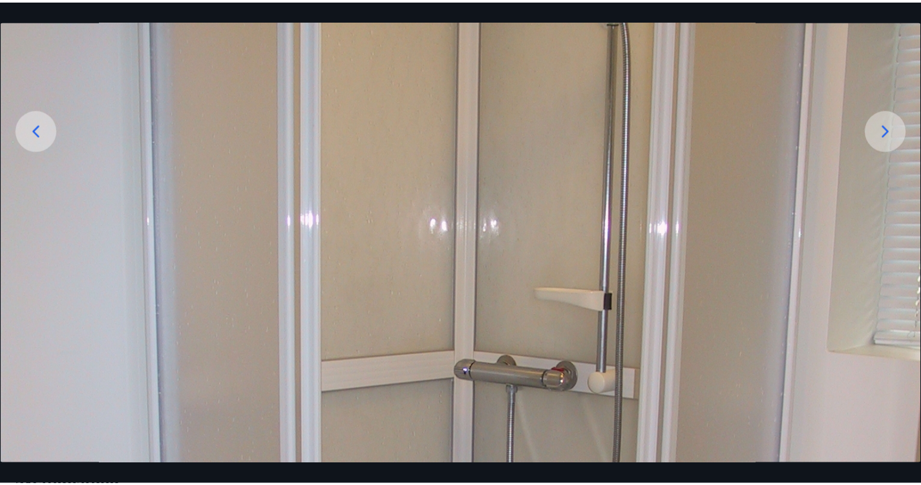
scroll to position [0, 0]
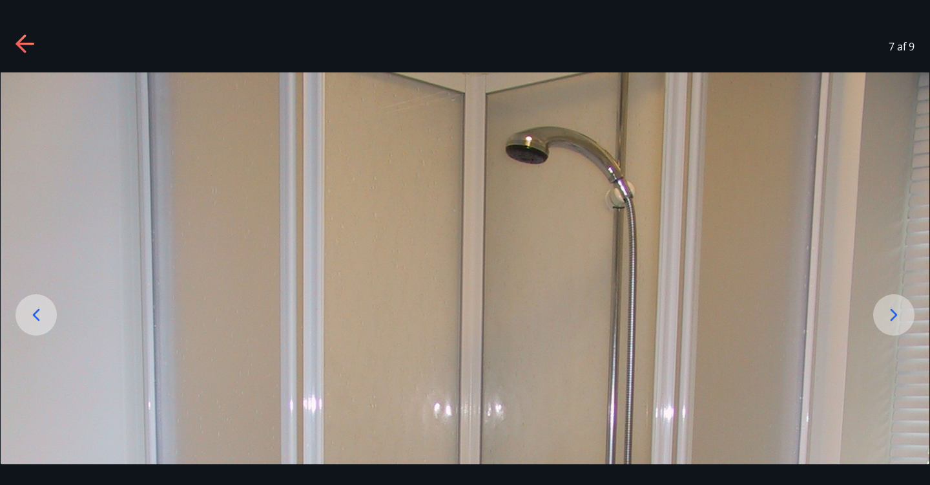
click at [21, 43] on icon at bounding box center [25, 44] width 18 height 3
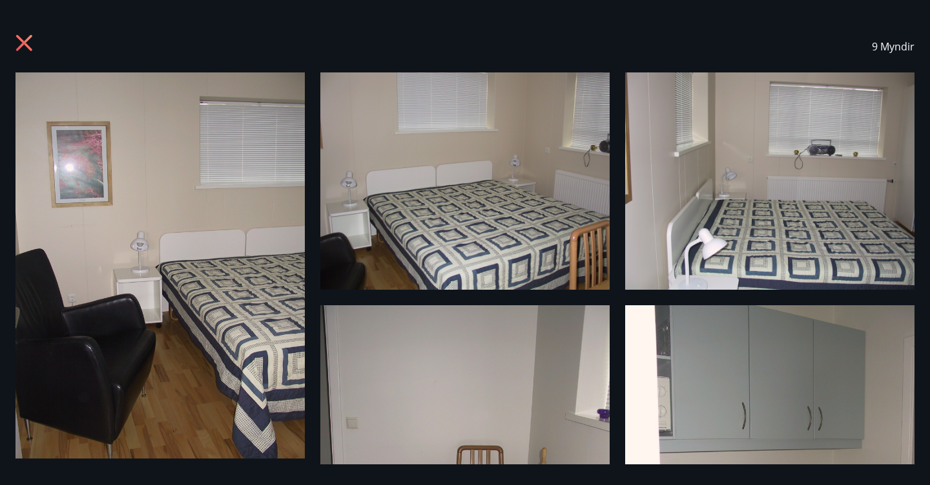
click at [21, 43] on icon at bounding box center [26, 44] width 21 height 21
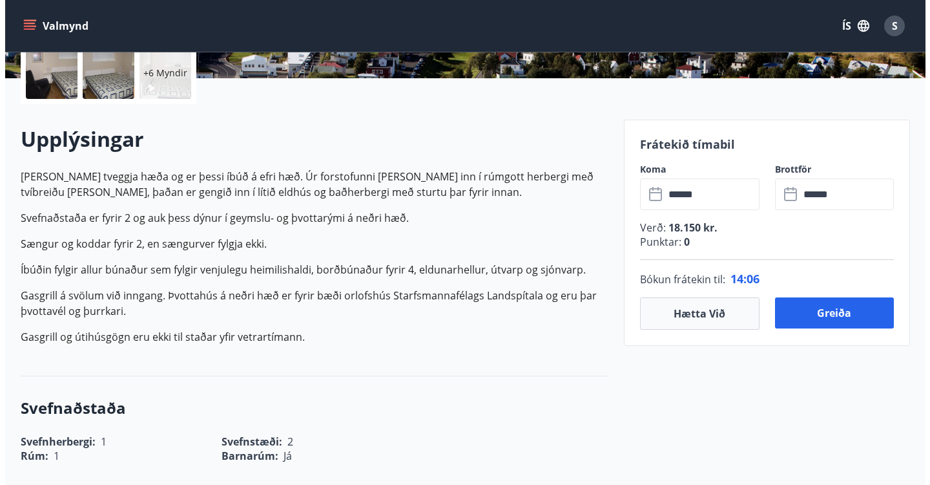
scroll to position [313, 0]
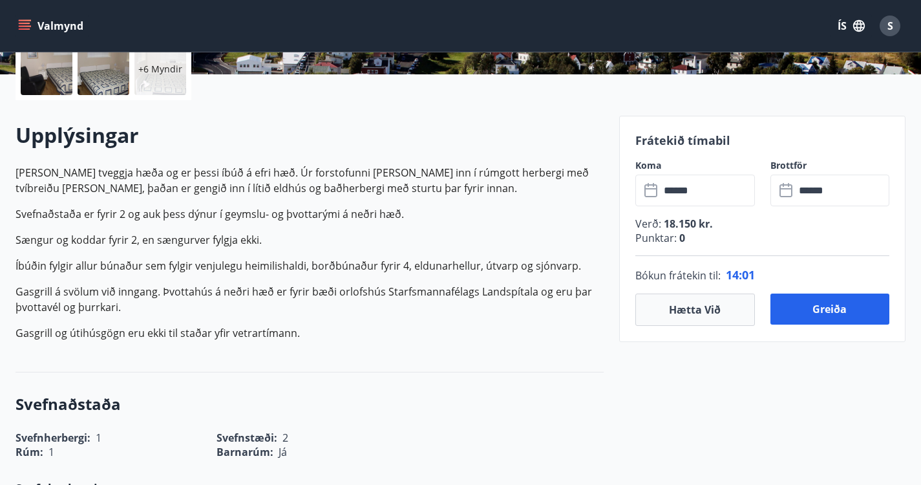
click at [170, 90] on div "+6 Myndir" at bounding box center [160, 69] width 52 height 52
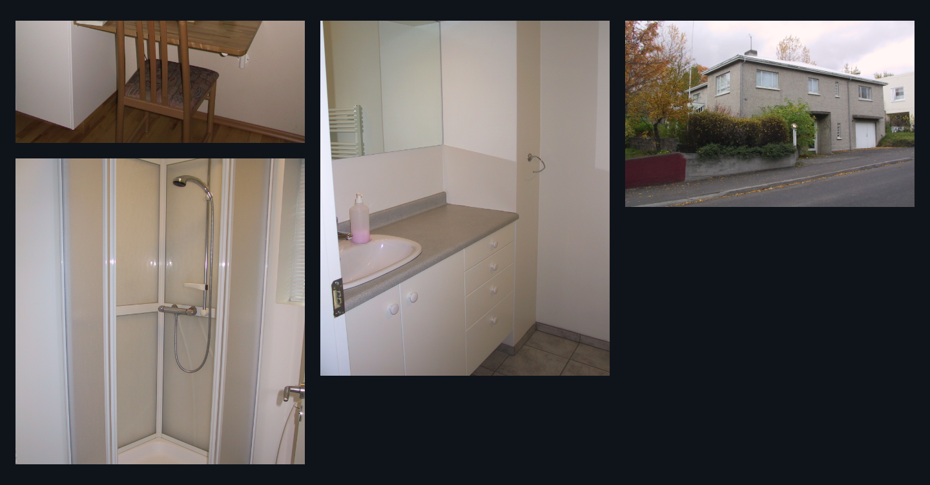
scroll to position [726, 0]
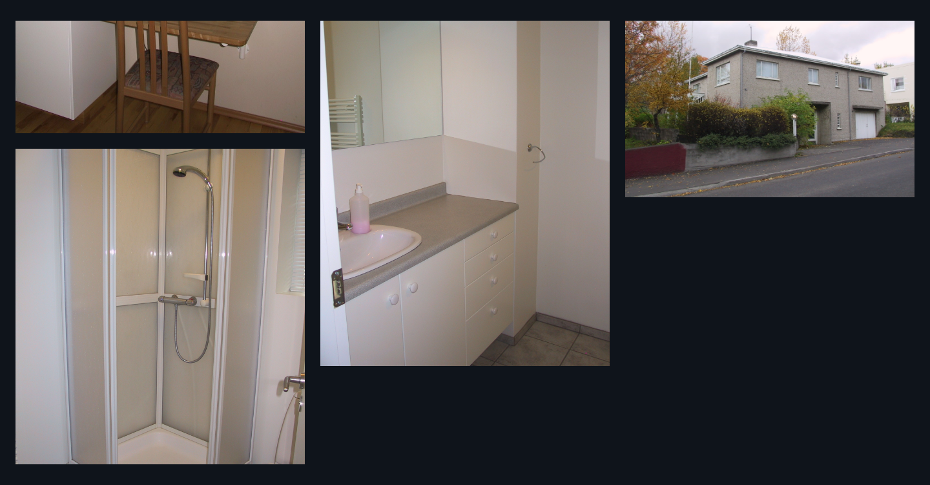
click at [749, 149] on img at bounding box center [769, 88] width 289 height 217
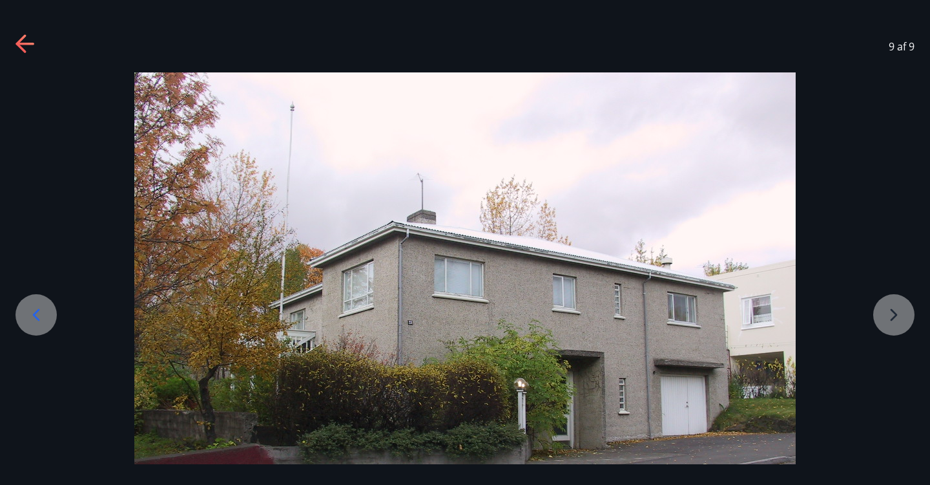
click at [28, 45] on icon at bounding box center [26, 44] width 21 height 21
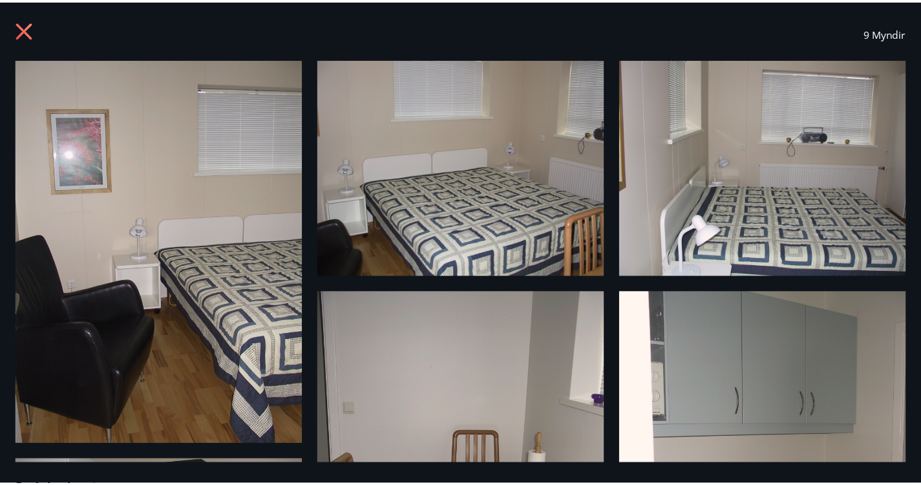
scroll to position [0, 0]
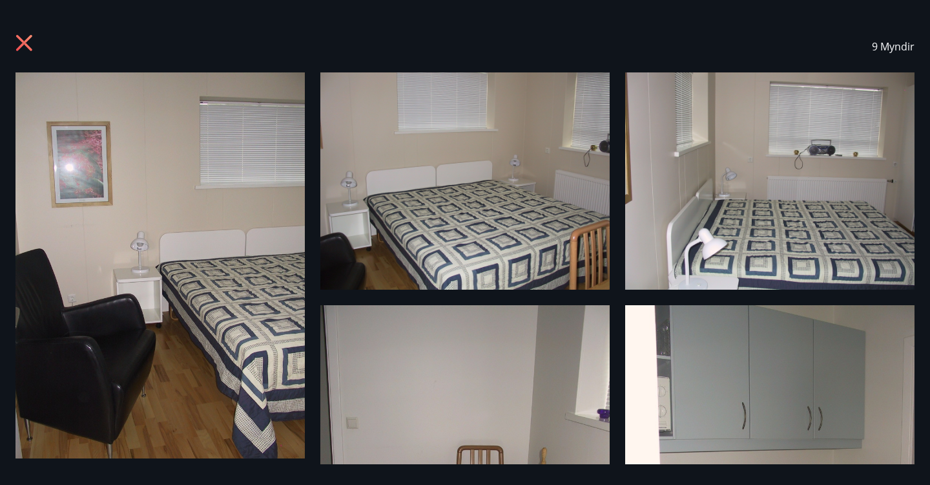
click at [26, 41] on icon at bounding box center [24, 43] width 16 height 16
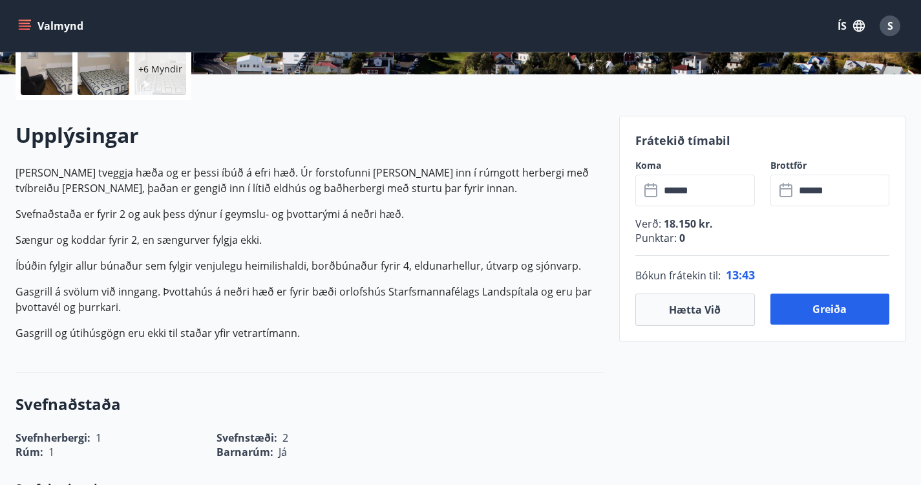
click at [299, 129] on h2 "Upplýsingar" at bounding box center [310, 135] width 588 height 28
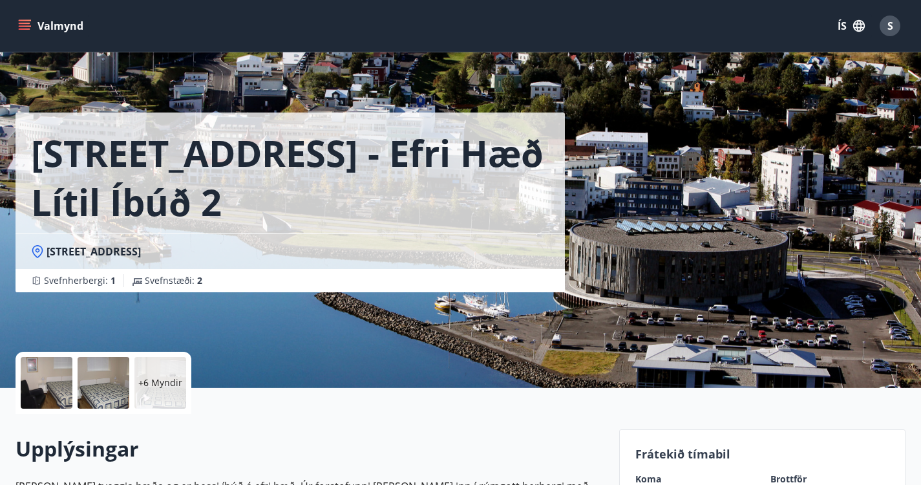
click at [888, 26] on span "S" at bounding box center [890, 26] width 6 height 14
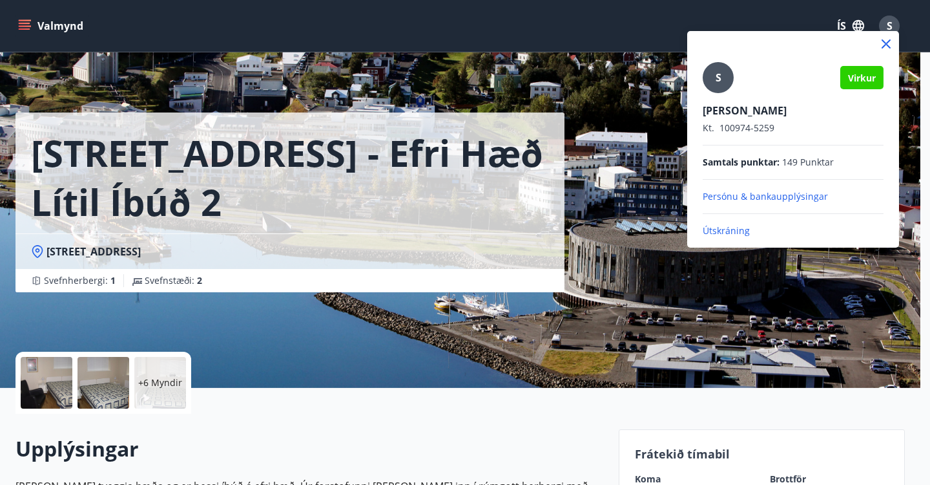
click at [717, 230] on p "Útskráning" at bounding box center [793, 230] width 181 height 13
